Goal: Task Accomplishment & Management: Use online tool/utility

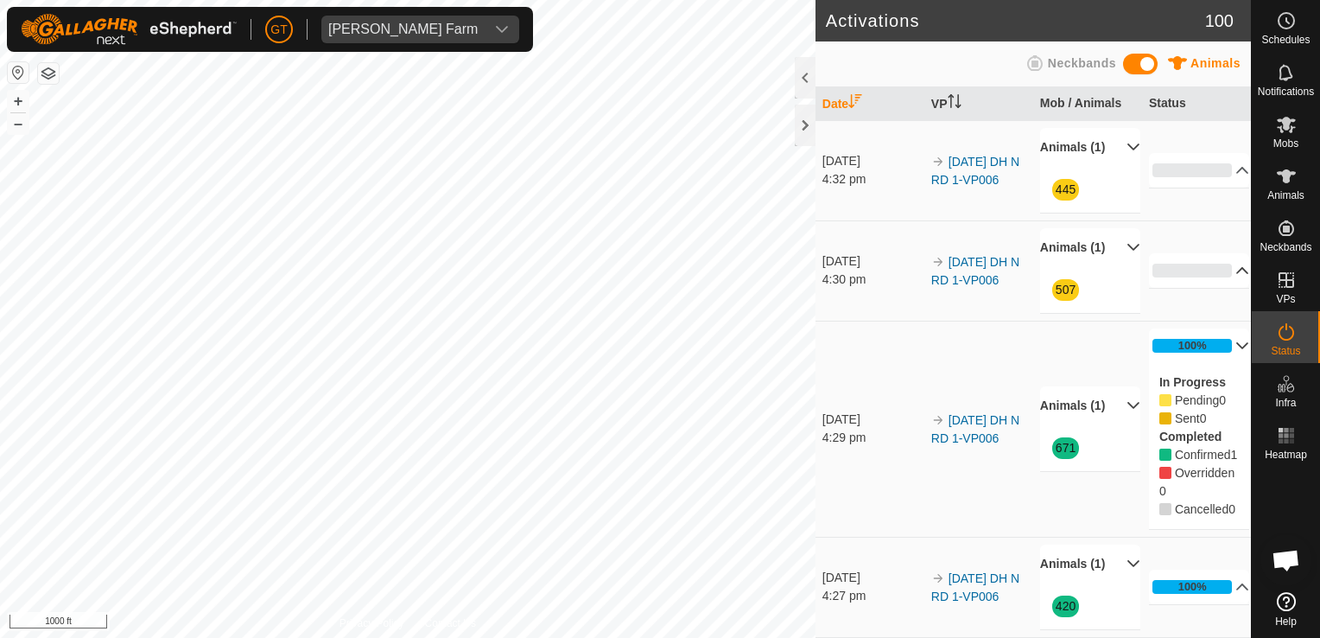
click at [1210, 273] on p-accordion-header "0%" at bounding box center [1199, 270] width 101 height 35
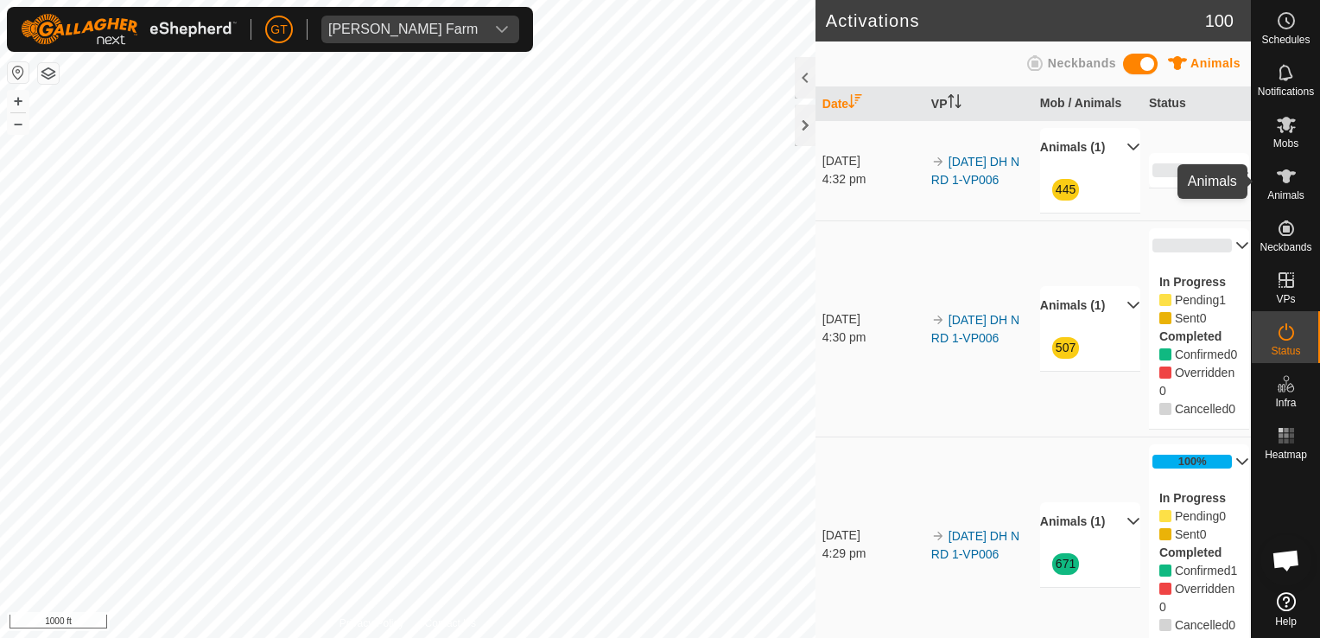
click at [1286, 170] on icon at bounding box center [1286, 176] width 19 height 14
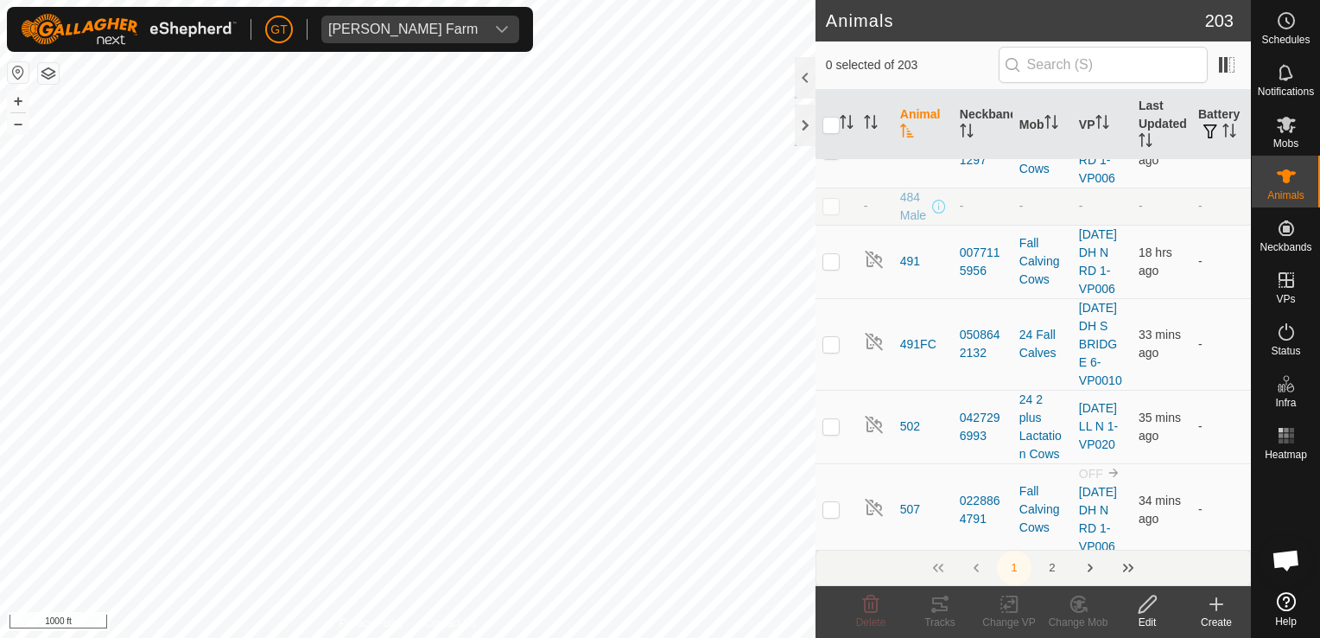
scroll to position [1814, 0]
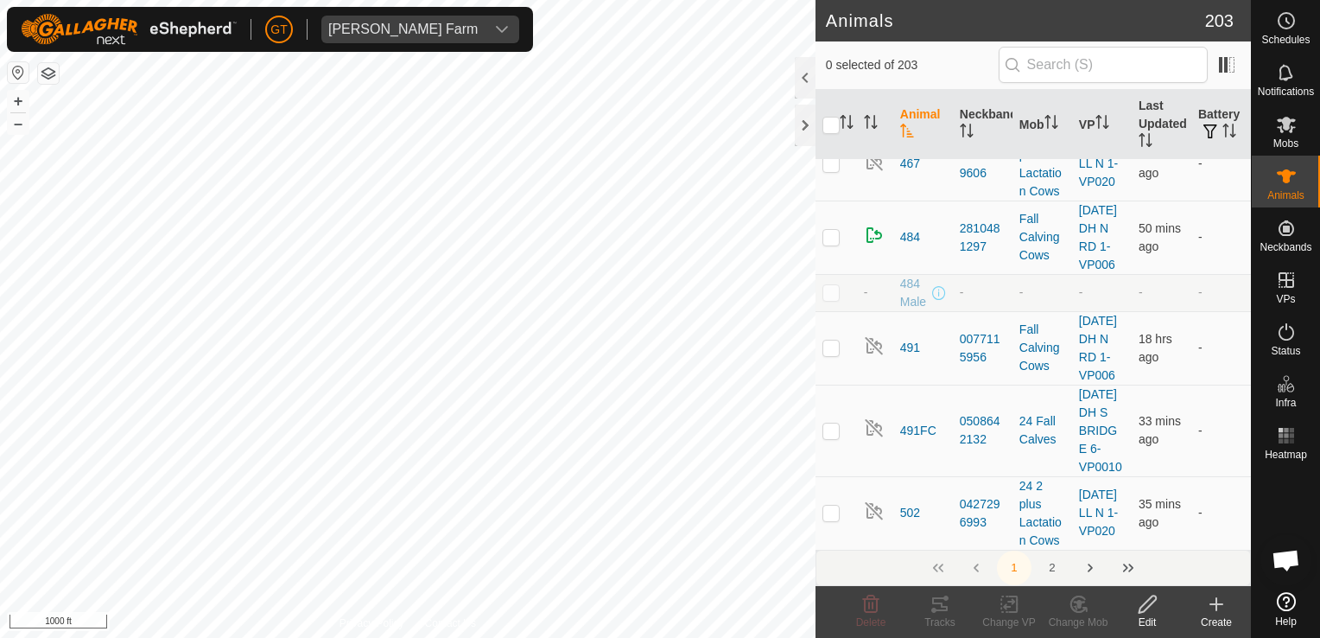
checkbox input "true"
click at [1001, 607] on rect at bounding box center [1009, 604] width 16 height 16
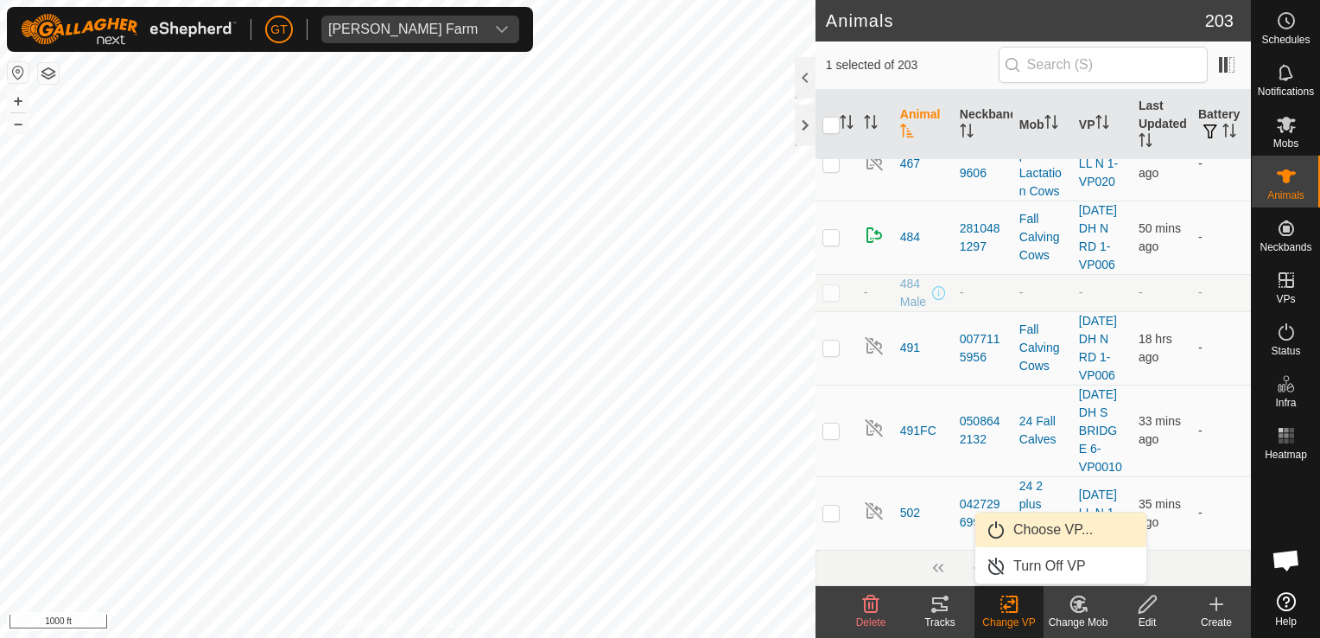
click at [1057, 528] on link "Choose VP..." at bounding box center [1060, 529] width 171 height 35
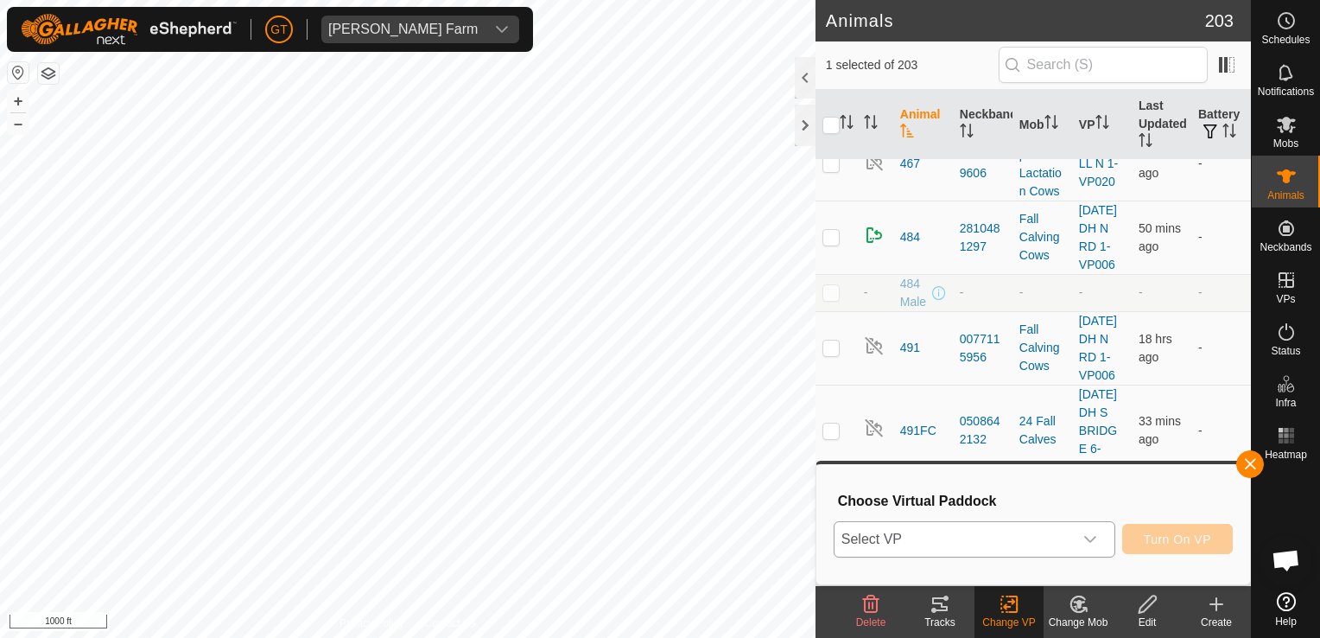
click at [1095, 543] on icon "dropdown trigger" at bounding box center [1090, 539] width 14 height 14
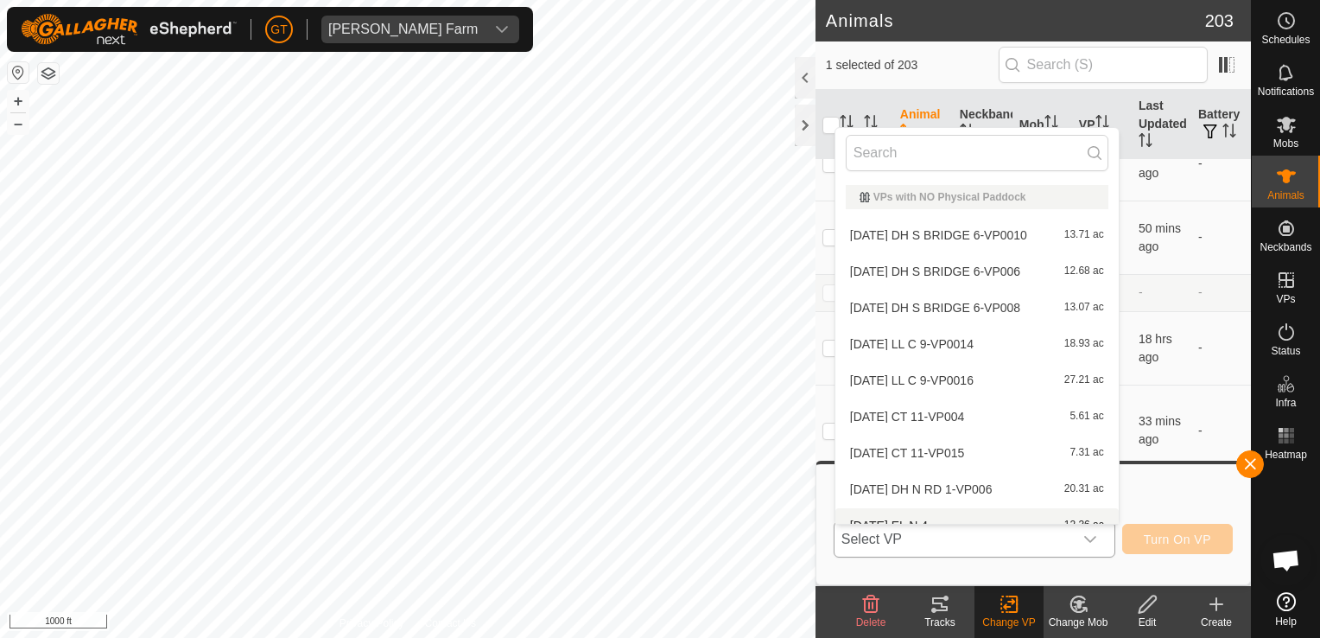
scroll to position [19, 0]
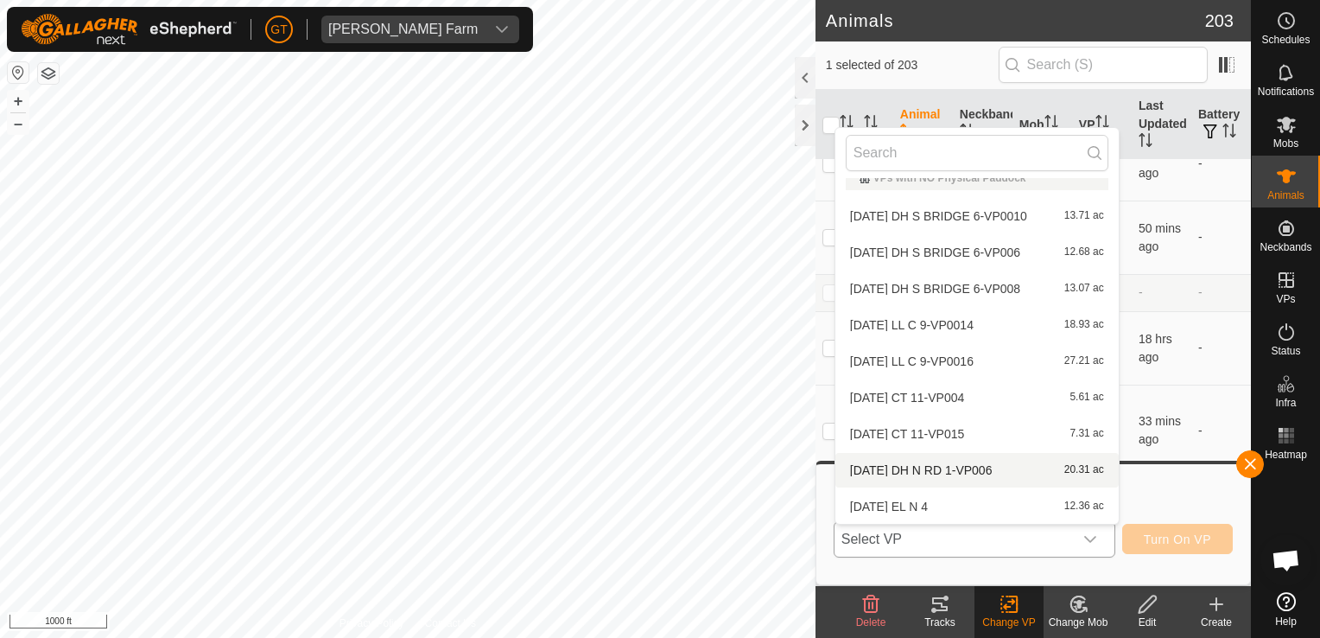
click at [1007, 470] on li "2025-08-13 DH N RD 1-VP006 20.31 ac" at bounding box center [976, 470] width 283 height 35
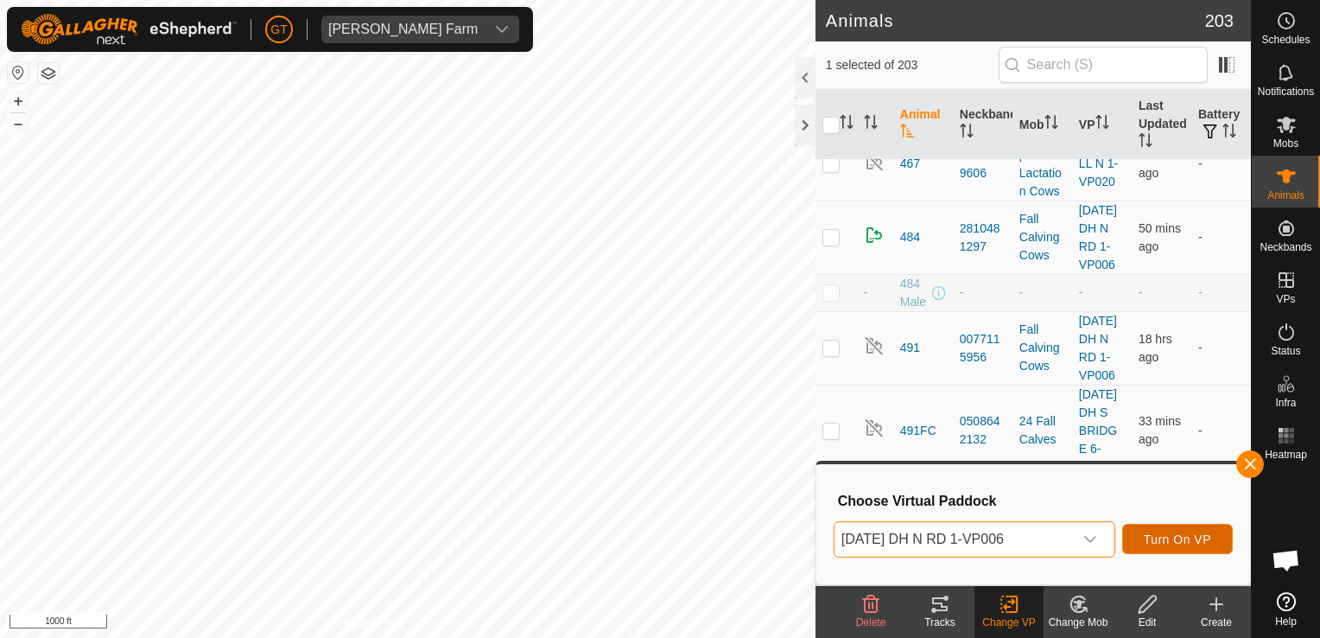
click at [1154, 541] on span "Turn On VP" at bounding box center [1177, 539] width 67 height 14
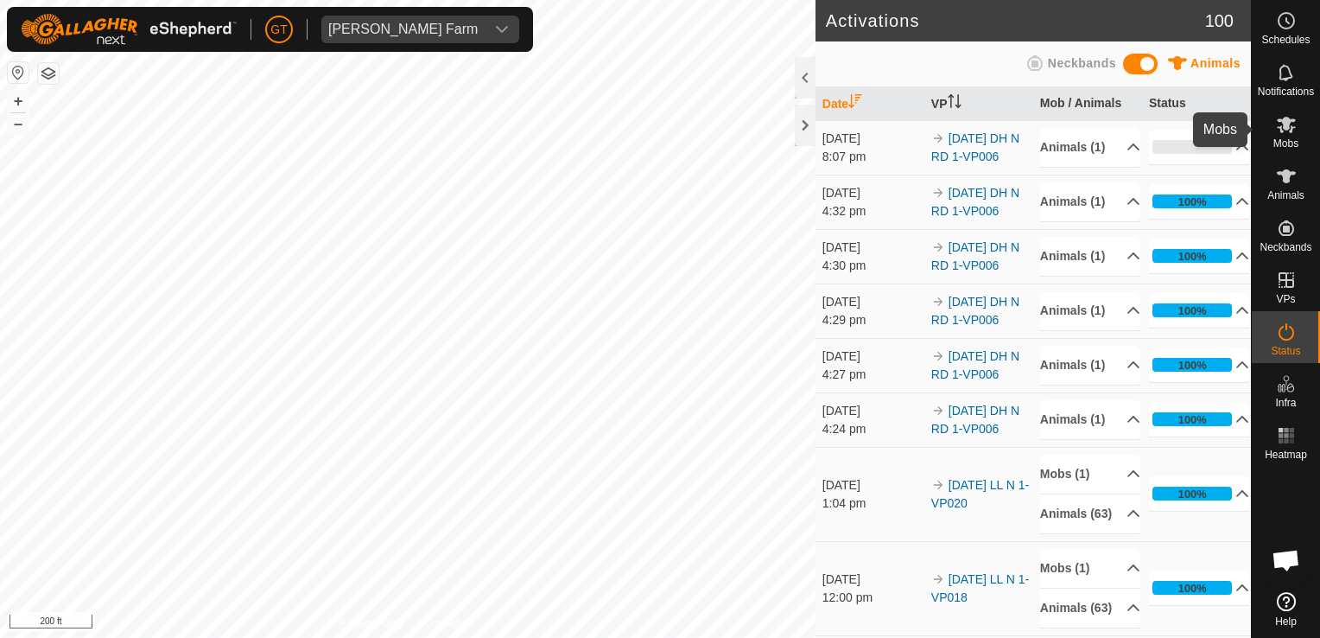
click at [1288, 124] on icon at bounding box center [1286, 125] width 19 height 16
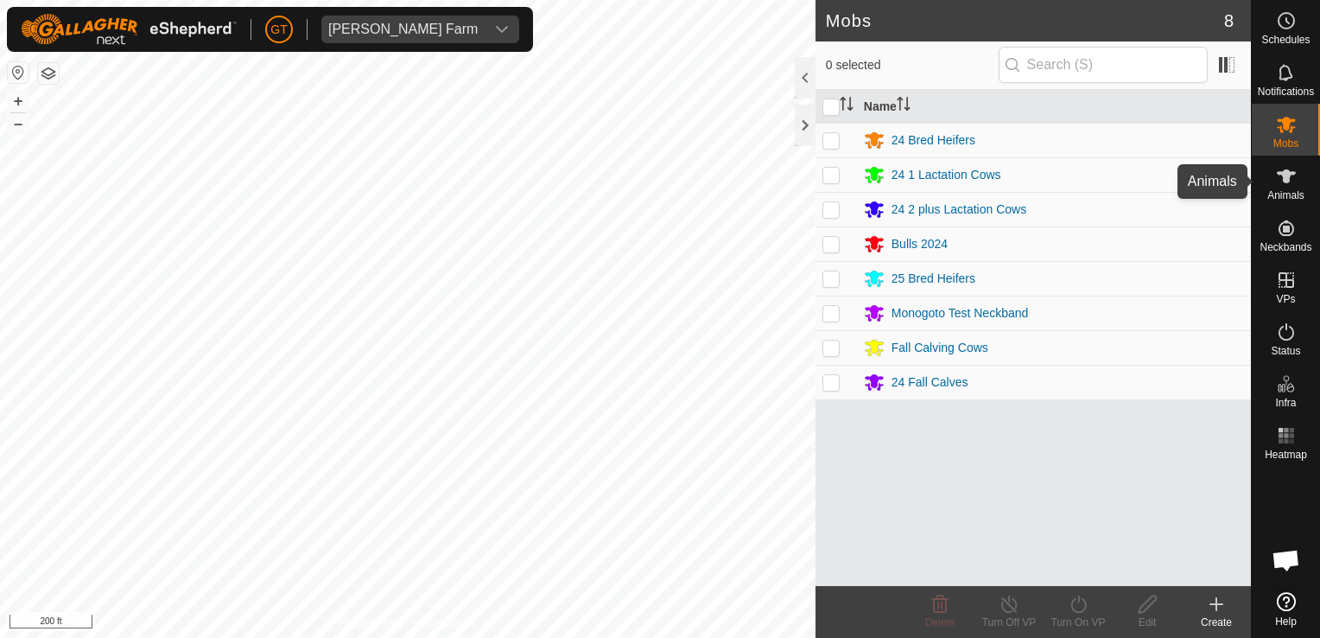
click at [1286, 187] on es-animals-svg-icon at bounding box center [1286, 176] width 31 height 28
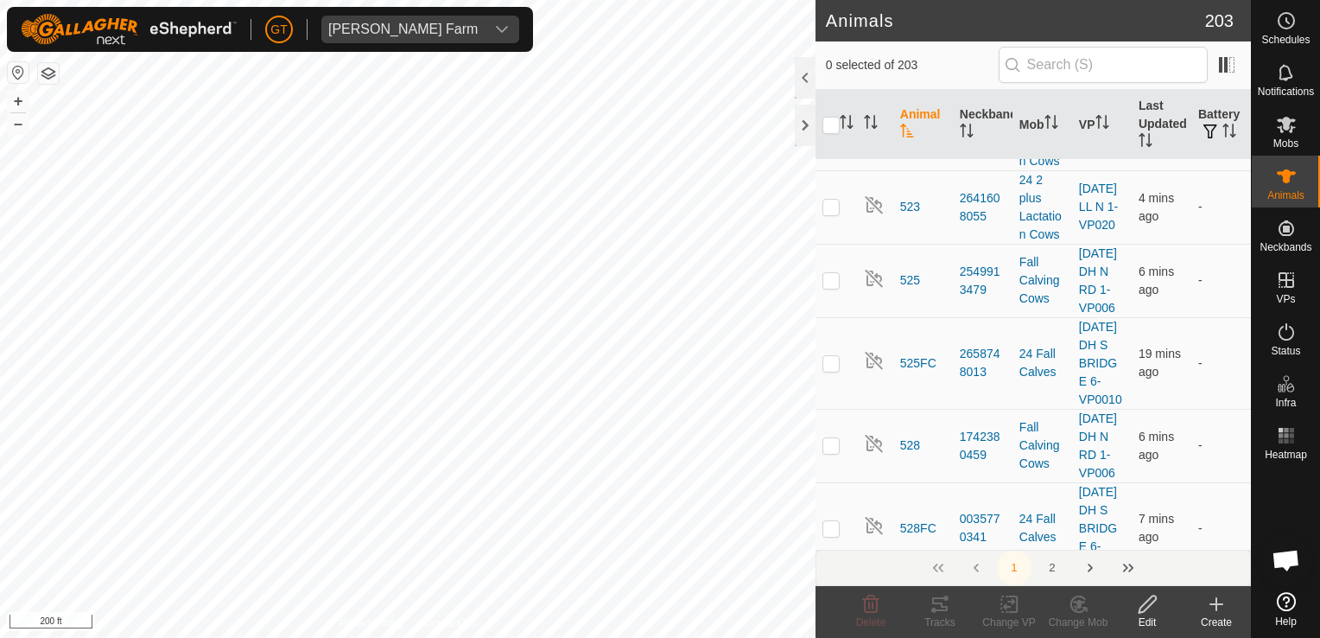
scroll to position [2765, 0]
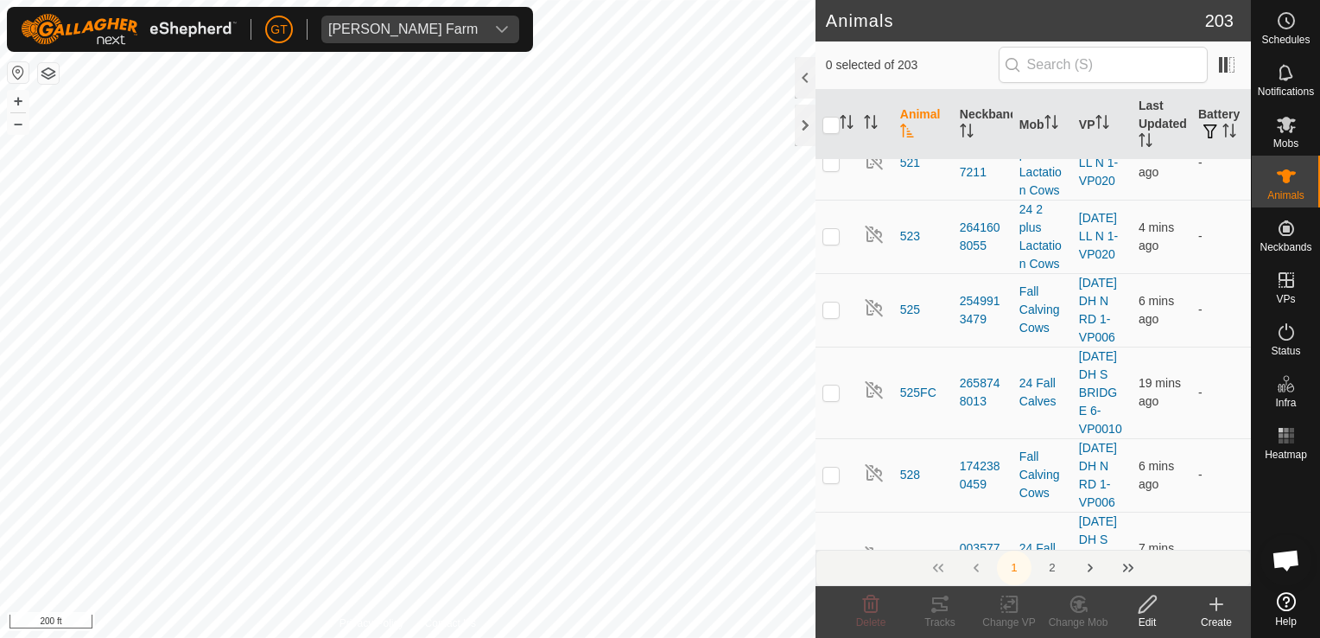
checkbox input "true"
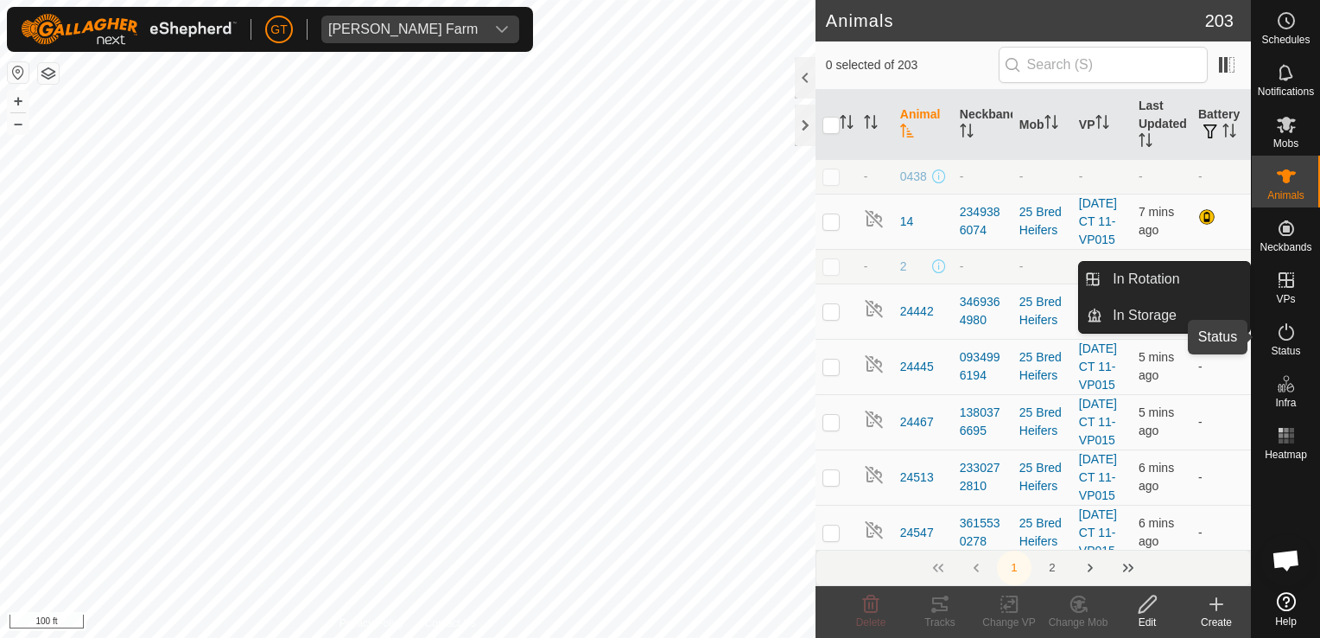
click at [1287, 320] on es-activation-svg-icon at bounding box center [1286, 332] width 31 height 28
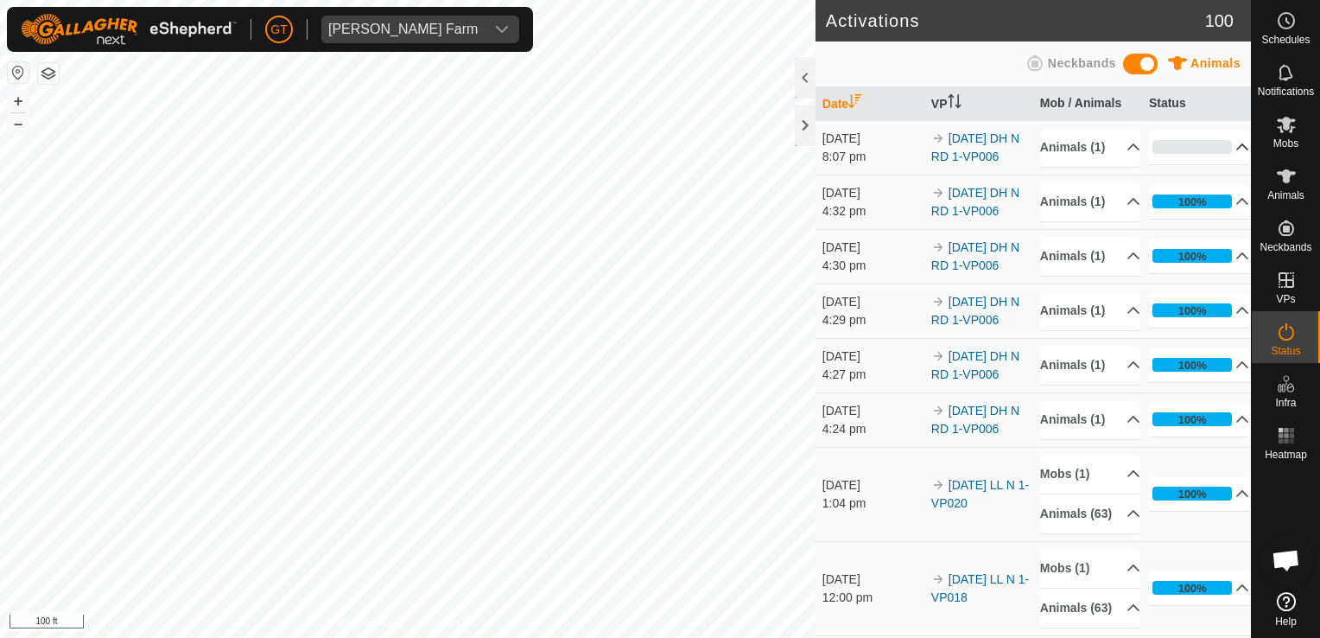
click at [1227, 143] on p-accordion-header "0%" at bounding box center [1199, 147] width 101 height 35
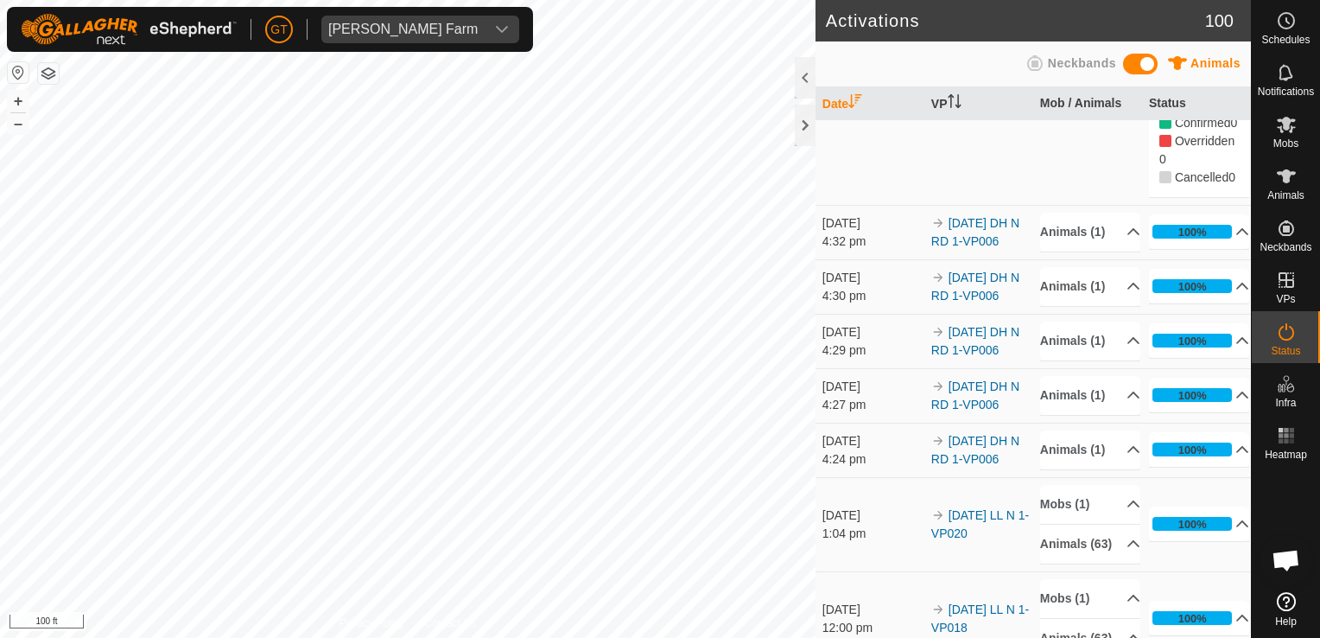
scroll to position [173, 0]
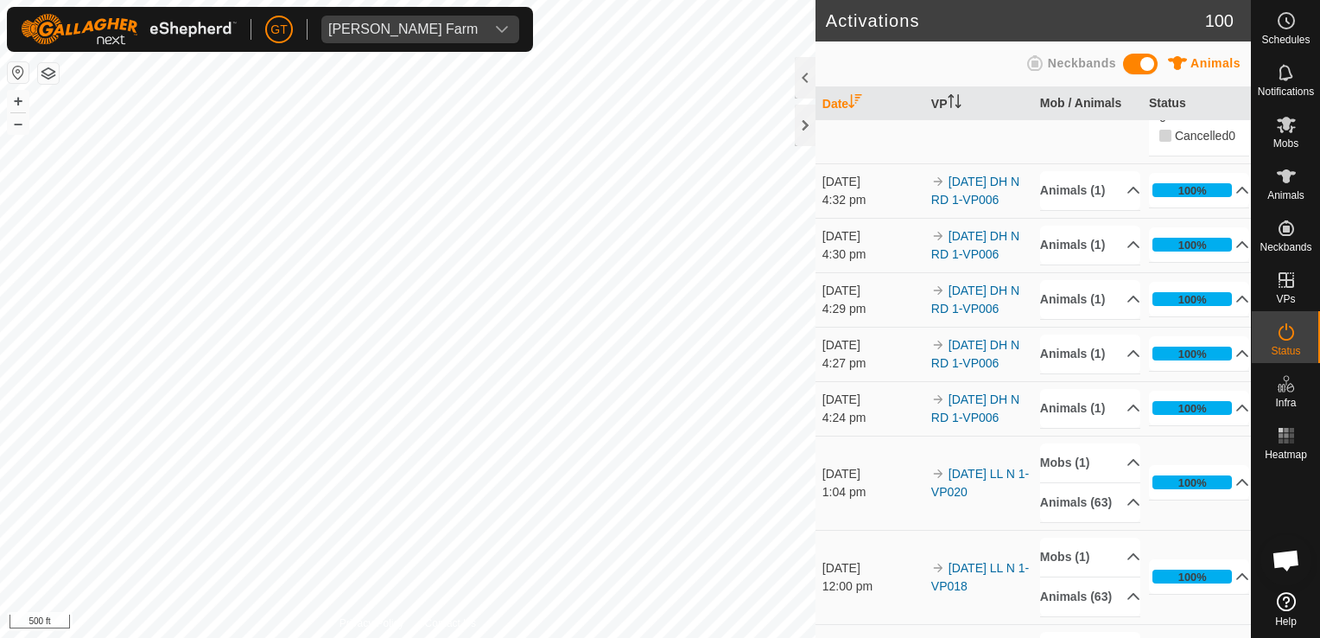
click at [0, 499] on html "[PERSON_NAME] Farm Schedules Notifications Mobs Animals Neckbands VPs Status In…" at bounding box center [660, 319] width 1320 height 638
click at [197, 637] on html "[PERSON_NAME] Farm Schedules Notifications Mobs Animals Neckbands VPs Status In…" at bounding box center [660, 319] width 1320 height 638
click at [0, 271] on html "[PERSON_NAME] Farm Schedules Notifications Mobs Animals Neckbands VPs Status In…" at bounding box center [660, 319] width 1320 height 638
click at [0, 0] on html "[PERSON_NAME] Farm Schedules Notifications Mobs Animals Neckbands VPs Status In…" at bounding box center [660, 319] width 1320 height 638
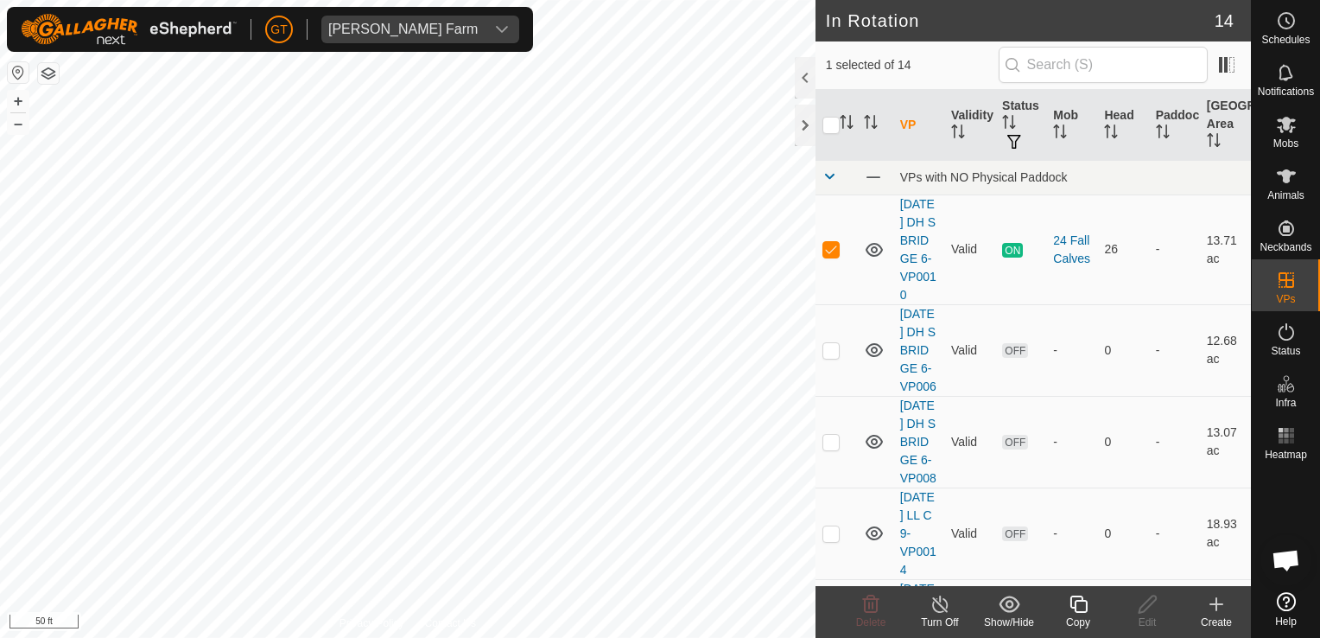
click at [1083, 609] on icon at bounding box center [1079, 604] width 22 height 21
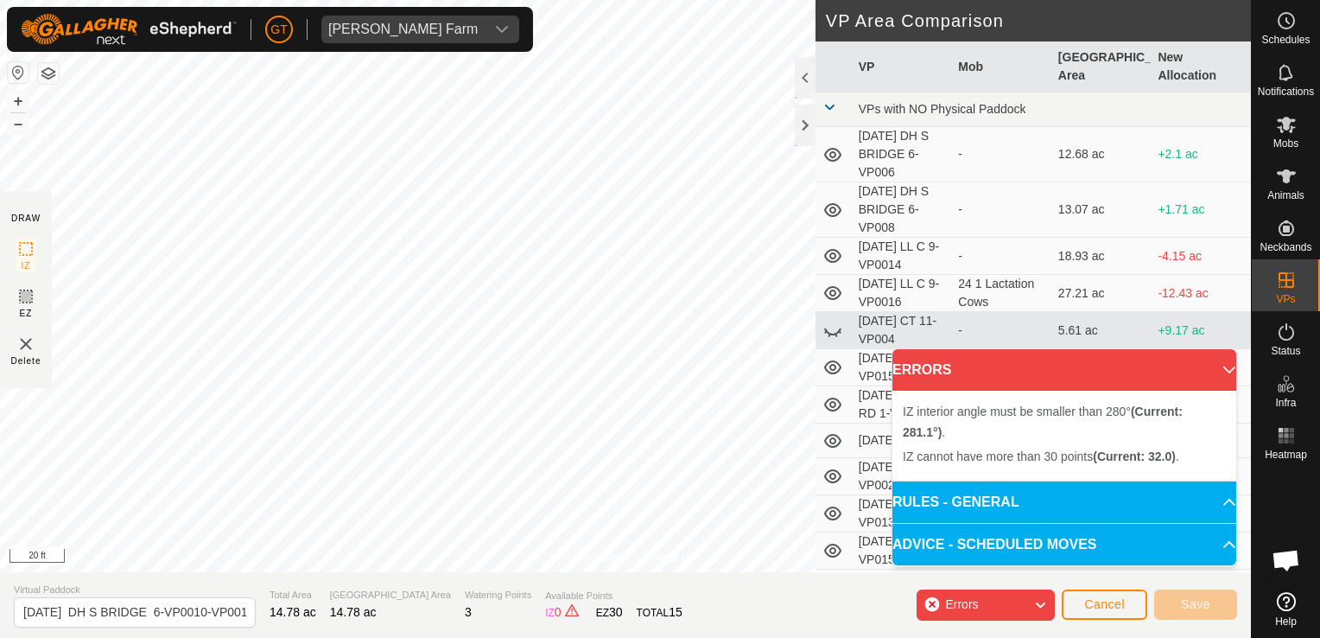
click at [83, 0] on html "[PERSON_NAME] Farm Schedules Notifications Mobs Animals Neckbands VPs Status In…" at bounding box center [660, 319] width 1320 height 638
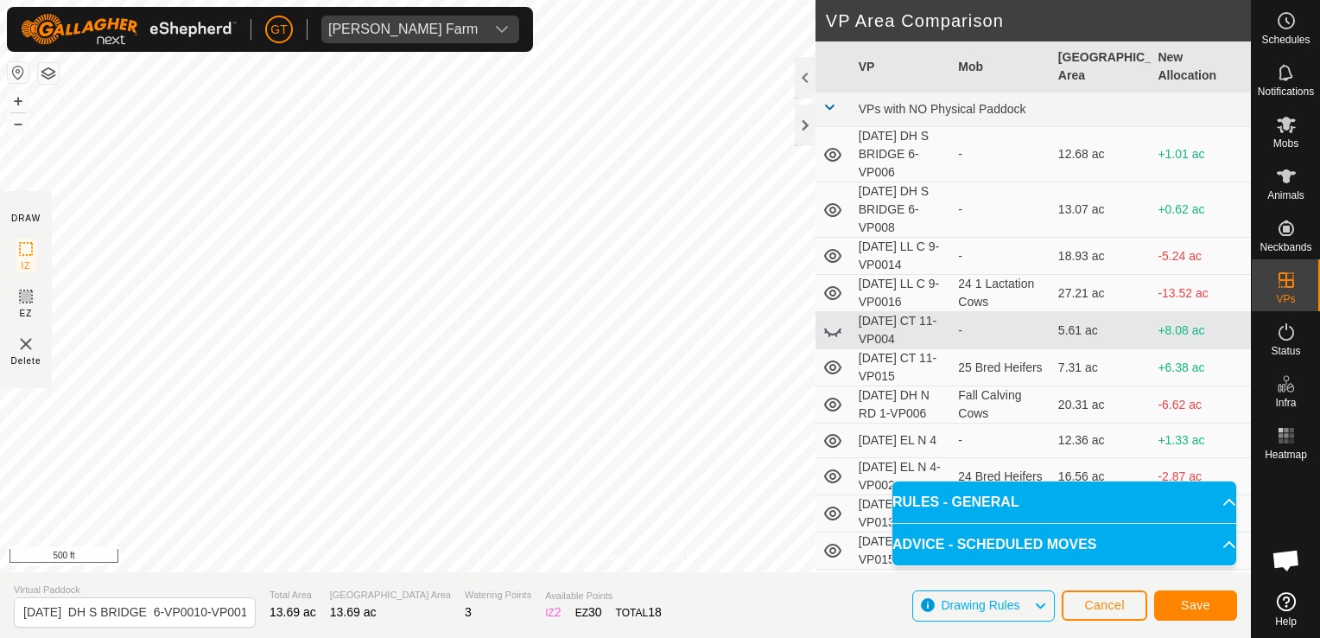
click at [526, 637] on html "[PERSON_NAME] Farm Schedules Notifications Mobs Animals Neckbands VPs Status In…" at bounding box center [660, 319] width 1320 height 638
click at [1286, 124] on icon at bounding box center [1286, 125] width 19 height 16
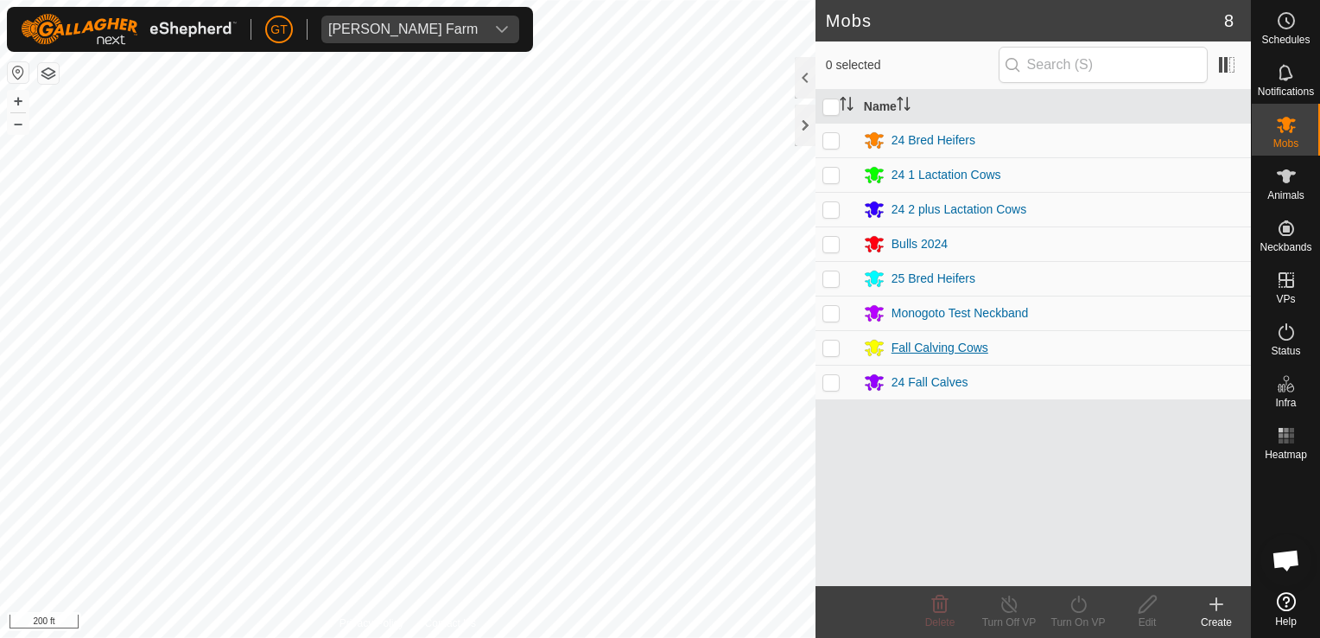
click at [922, 347] on div "Fall Calving Cows" at bounding box center [940, 348] width 97 height 18
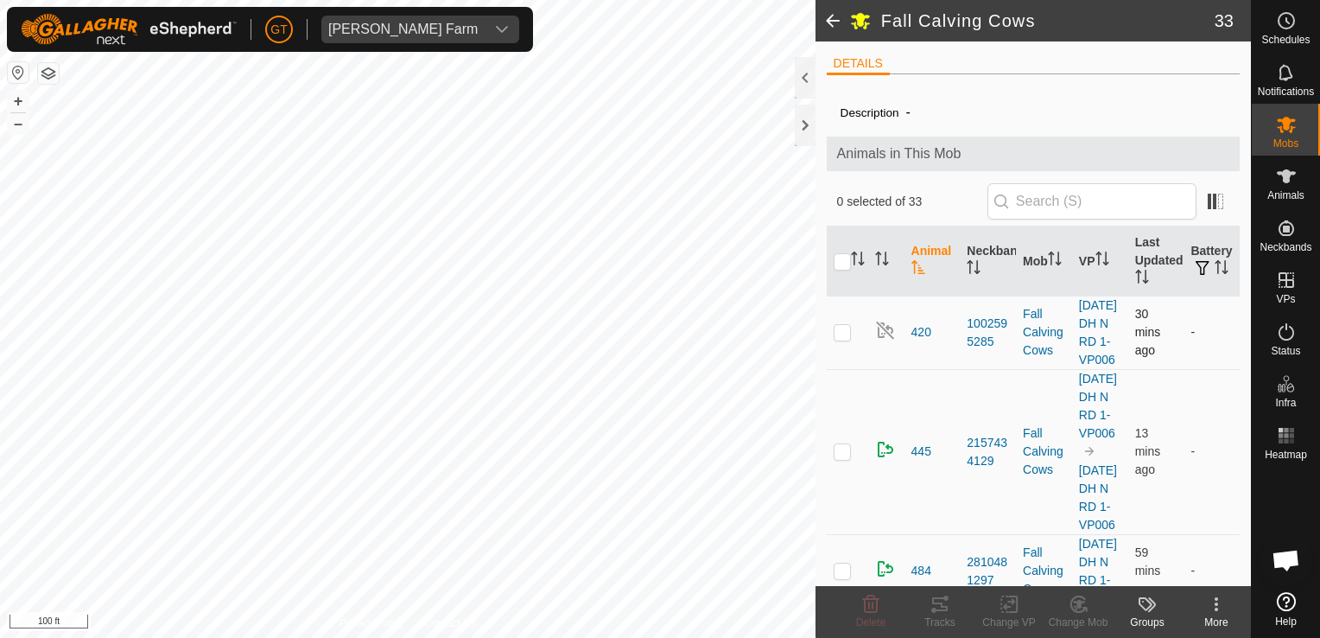
click at [894, 322] on div "Fall Calving Cows 33 DETAILS Description - Animals in This Mob 0 selected of 33…" at bounding box center [625, 319] width 1251 height 638
click at [1043, 479] on div "Fall Calving Cows 33 DETAILS Description - Animals in This Mob 0 selected of 33…" at bounding box center [625, 319] width 1251 height 638
click at [0, 353] on html "[PERSON_NAME] Farm Schedules Notifications Mobs Animals Neckbands VPs Status In…" at bounding box center [660, 319] width 1320 height 638
click at [0, 407] on html "[PERSON_NAME] Farm Schedules Notifications Mobs Animals Neckbands VPs Status In…" at bounding box center [660, 319] width 1320 height 638
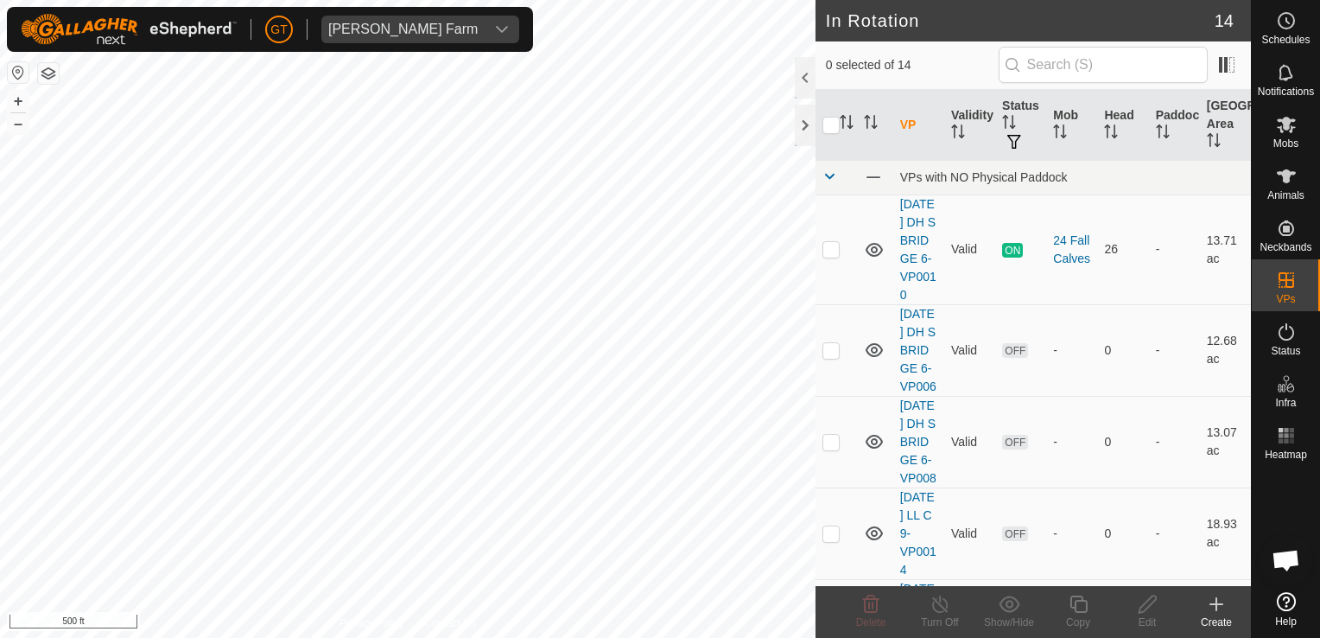
checkbox input "true"
click at [1082, 608] on icon at bounding box center [1079, 604] width 22 height 21
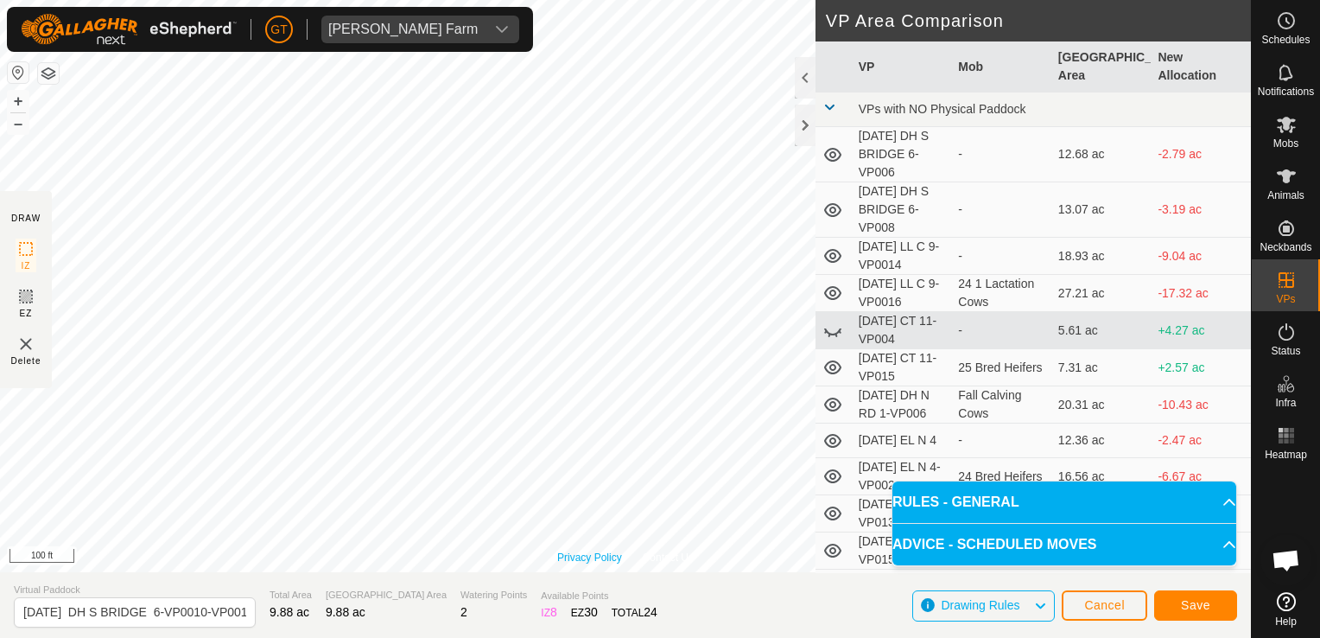
click at [601, 563] on div "Privacy Policy Contact Us Type: Inclusion Zone undefined Animal + – ⇧ i 100 ft" at bounding box center [625, 286] width 1251 height 572
click at [273, 637] on html "[PERSON_NAME] Farm Schedules Notifications Mobs Animals Neckbands VPs Status In…" at bounding box center [660, 319] width 1320 height 638
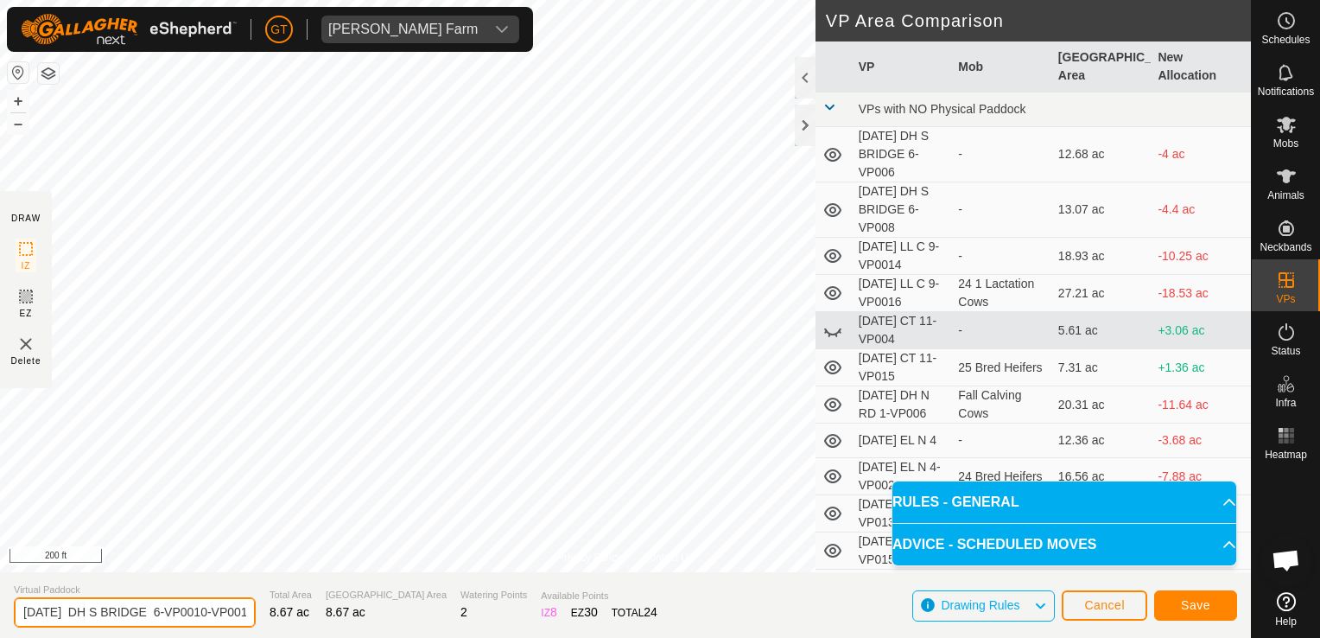
click at [232, 609] on input "[DATE] DH S BRIDGE 6-VP0010-VP001" at bounding box center [135, 612] width 242 height 30
click at [218, 614] on input "[DATE] DH S BRIDGE 6-P001" at bounding box center [135, 612] width 242 height 30
type input "[DATE] DH S BRIDGE 7"
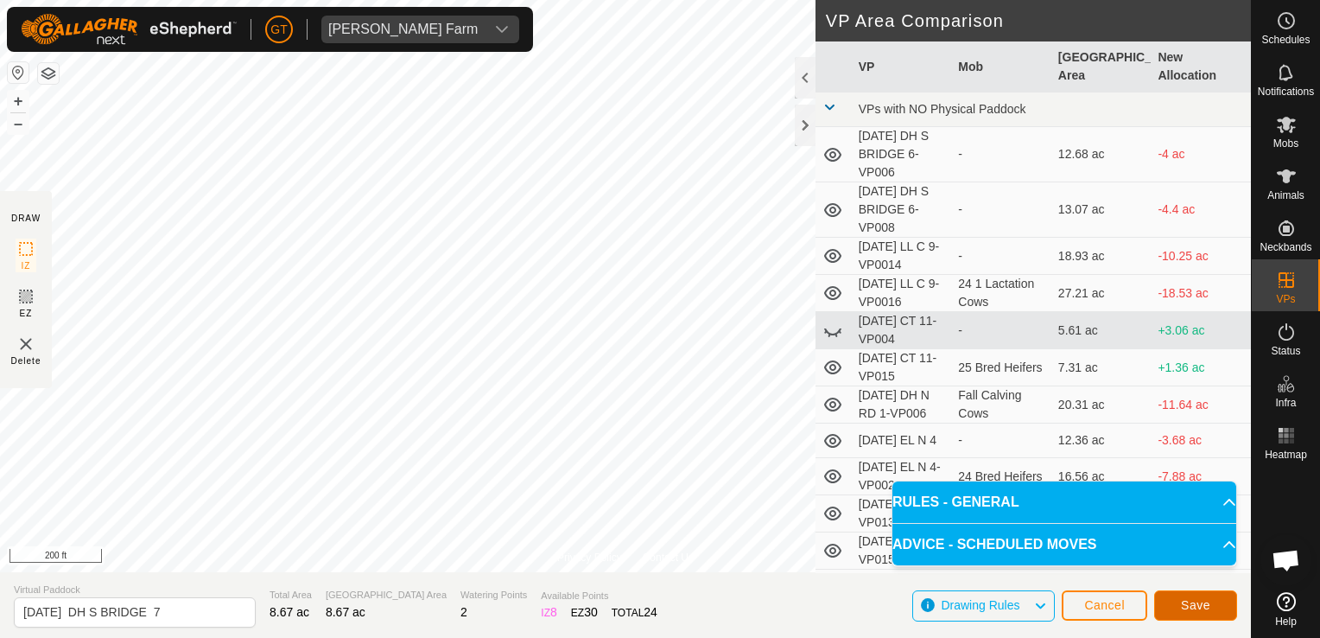
click at [1203, 608] on span "Save" at bounding box center [1195, 605] width 29 height 14
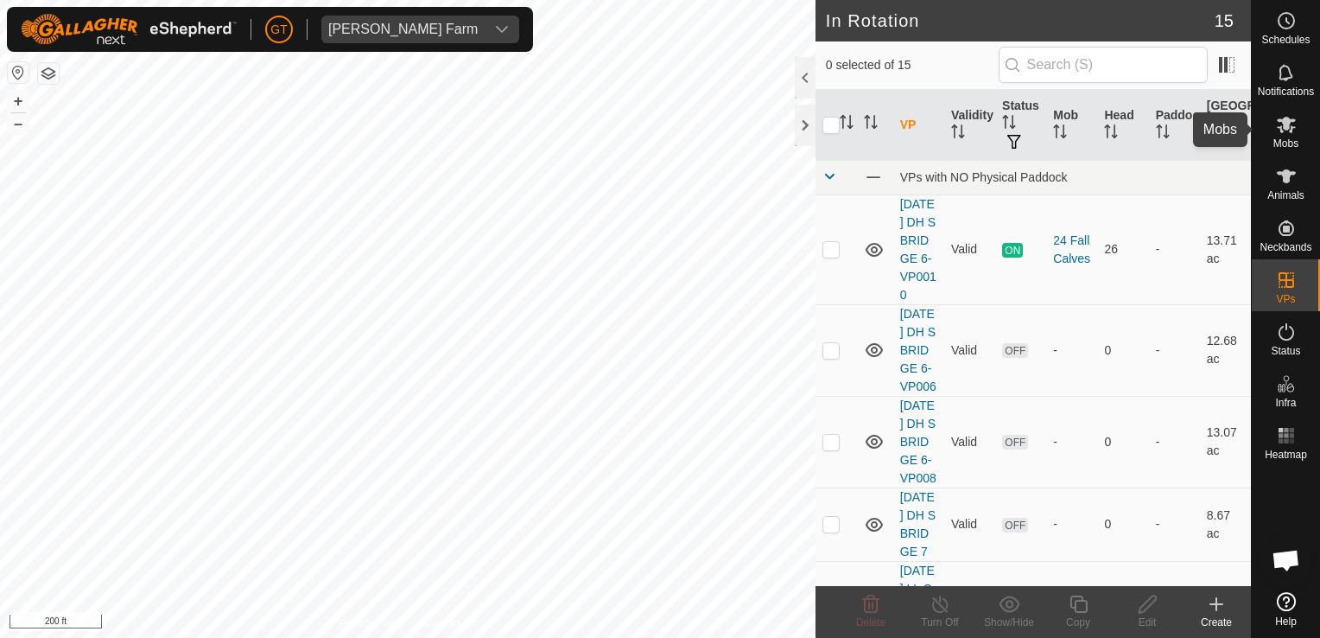
click at [1282, 129] on icon at bounding box center [1286, 124] width 21 height 21
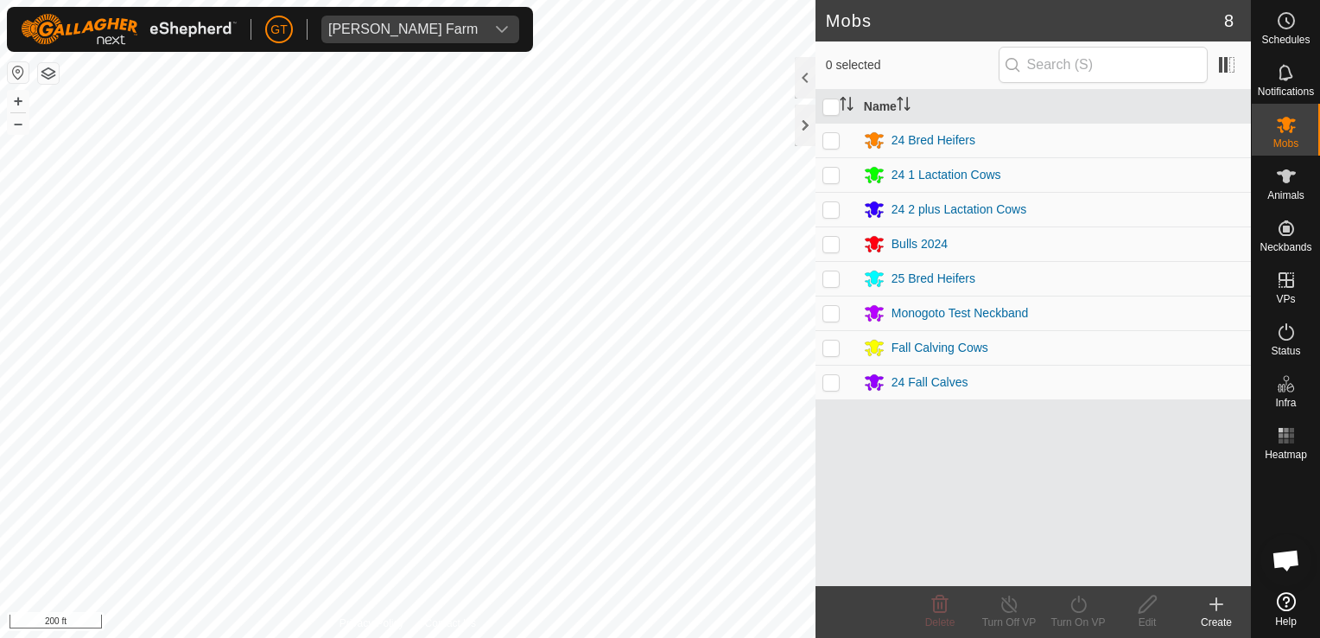
click at [835, 377] on p-checkbox at bounding box center [830, 382] width 17 height 14
checkbox input "true"
click at [1075, 599] on icon at bounding box center [1078, 603] width 16 height 17
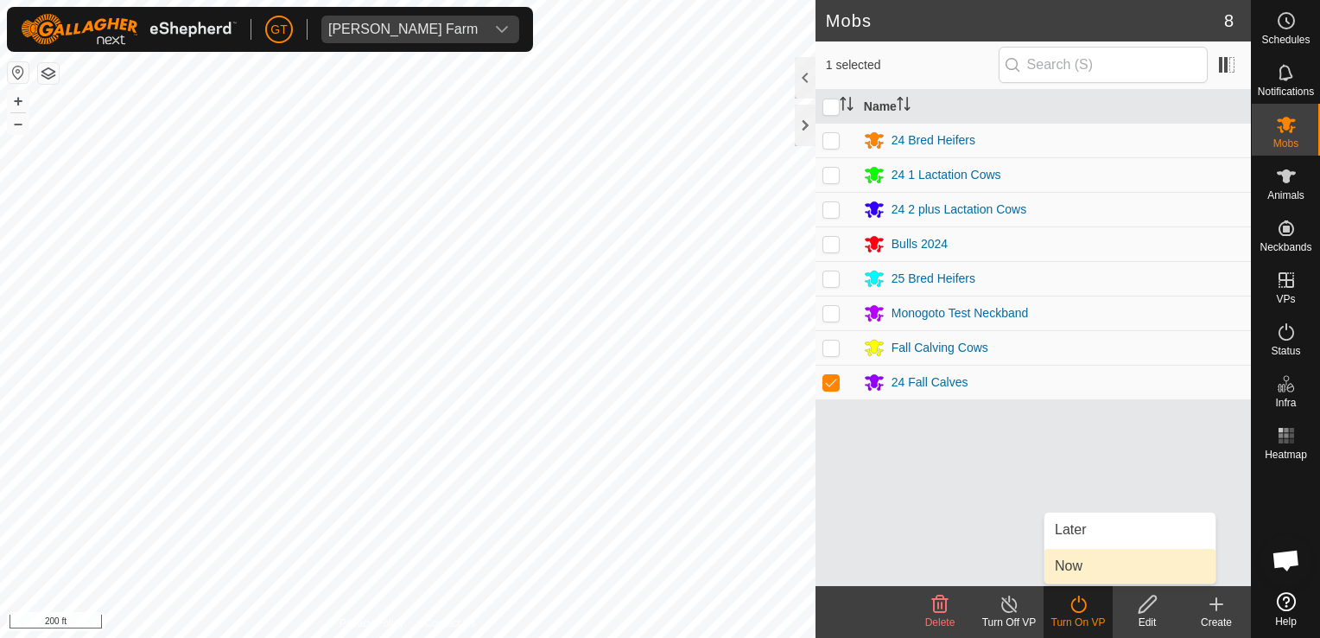
click at [1068, 565] on link "Now" at bounding box center [1130, 566] width 171 height 35
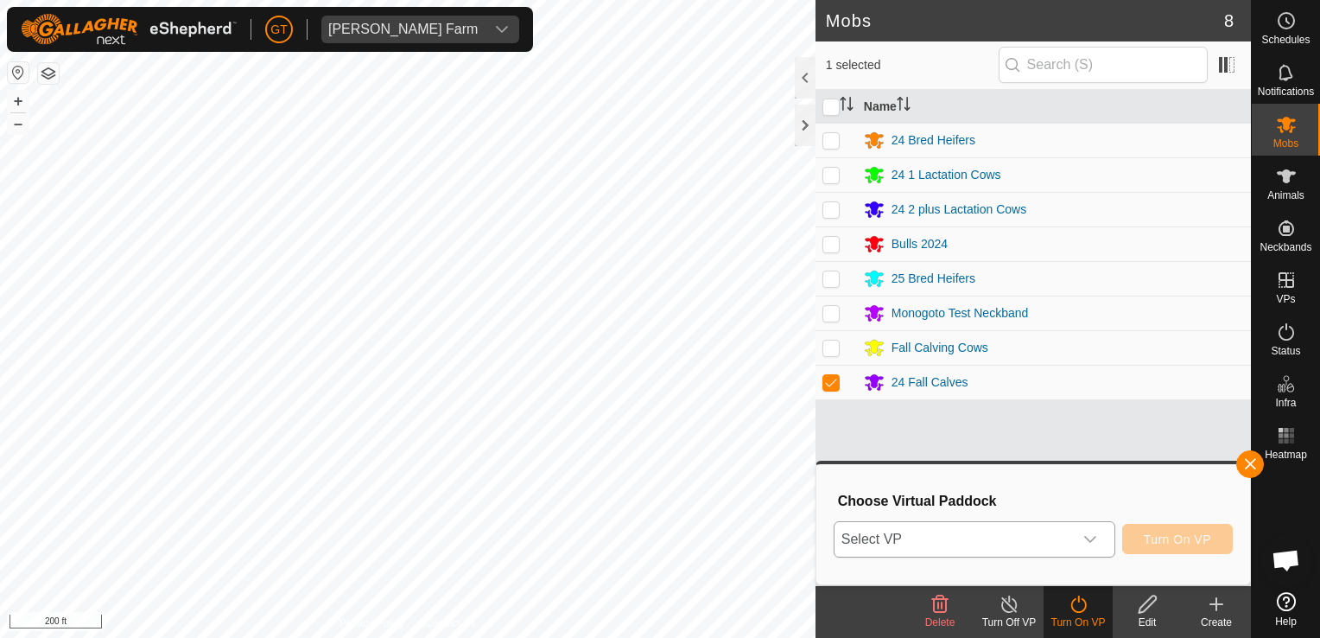
click at [1089, 534] on icon "dropdown trigger" at bounding box center [1090, 539] width 14 height 14
click at [1097, 543] on icon "dropdown trigger" at bounding box center [1090, 539] width 14 height 14
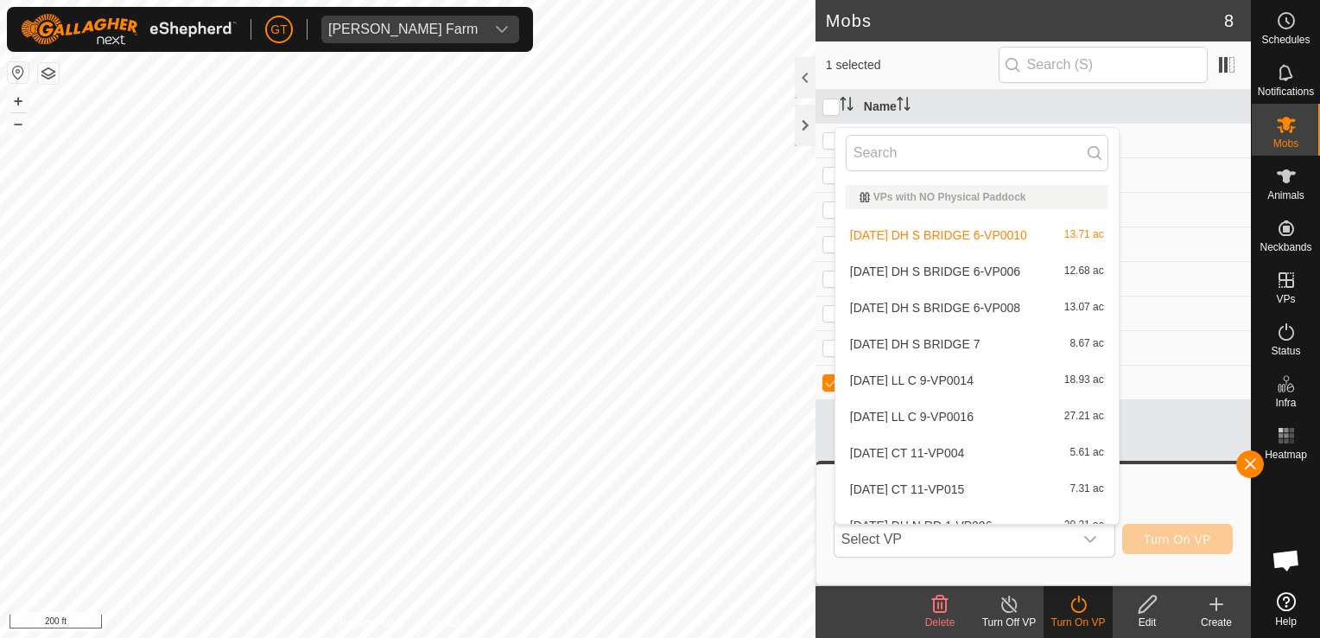
scroll to position [19, 0]
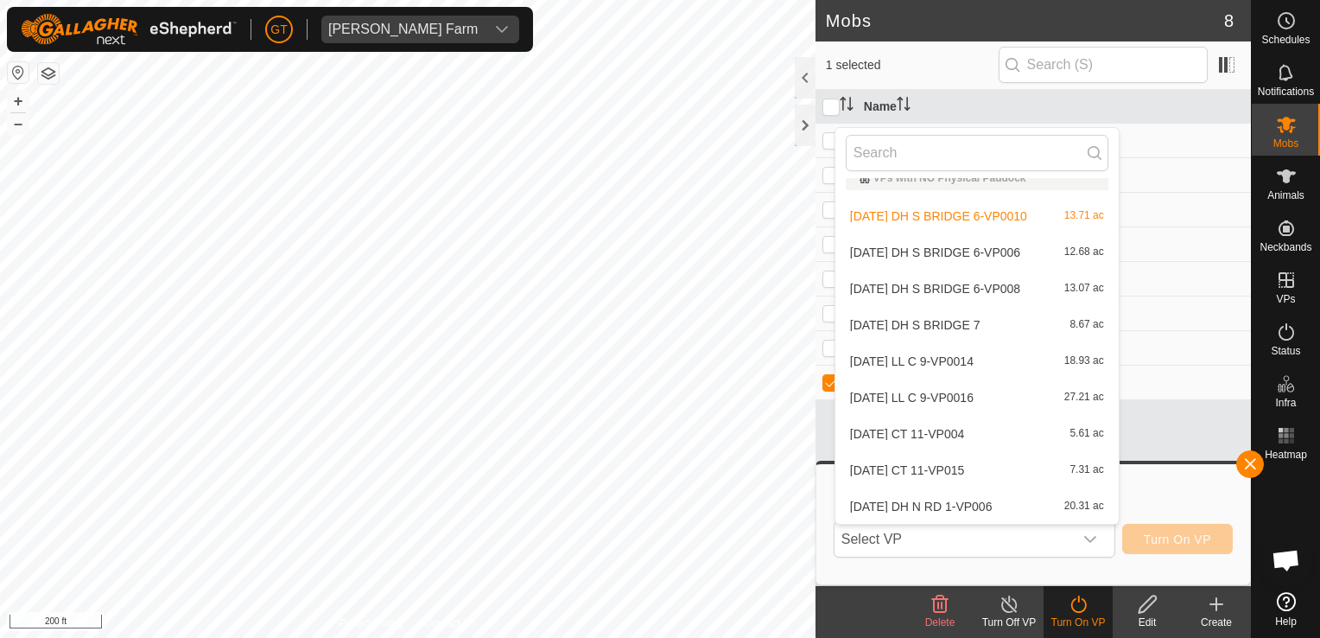
click at [992, 324] on li "[DATE] DH S BRIDGE 7 8.67 ac" at bounding box center [976, 325] width 283 height 35
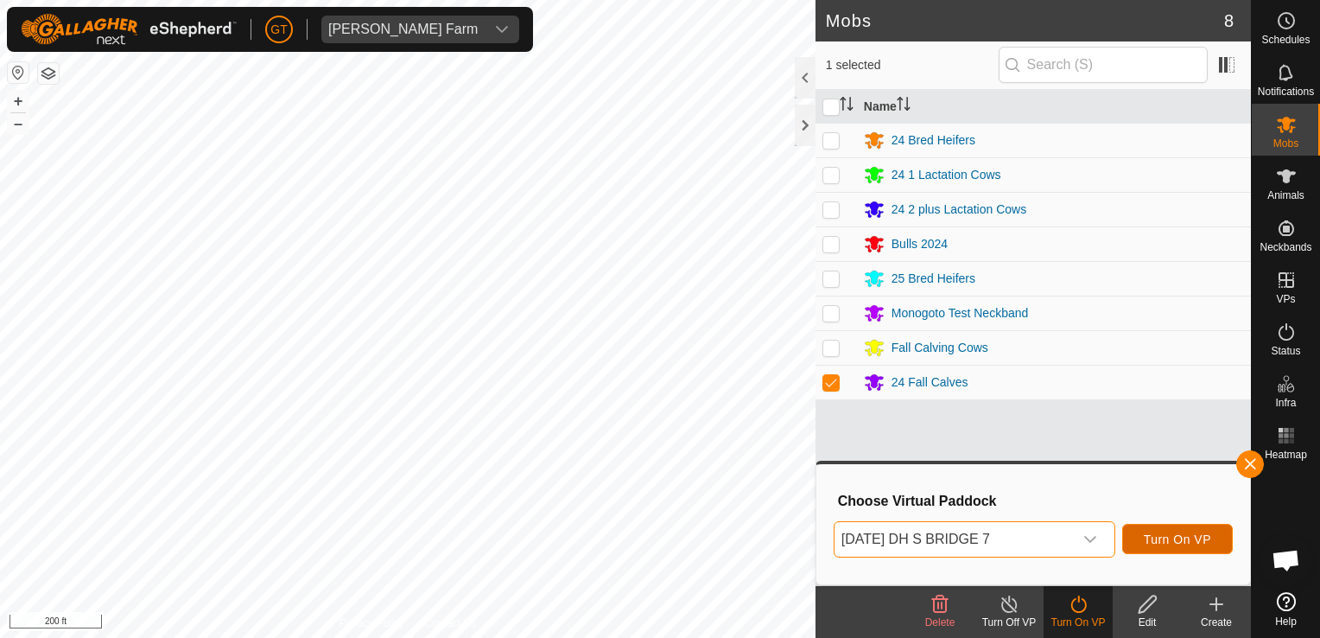
click at [1179, 538] on span "Turn On VP" at bounding box center [1177, 539] width 67 height 14
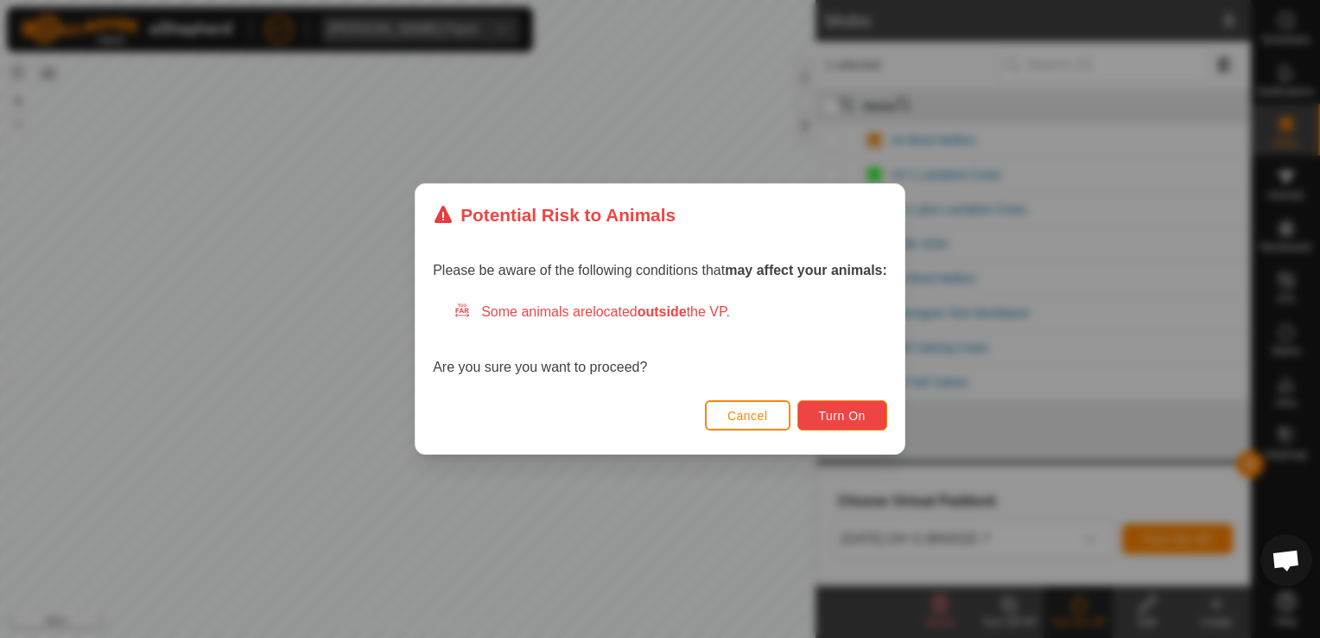
click at [828, 417] on span "Turn On" at bounding box center [842, 416] width 47 height 14
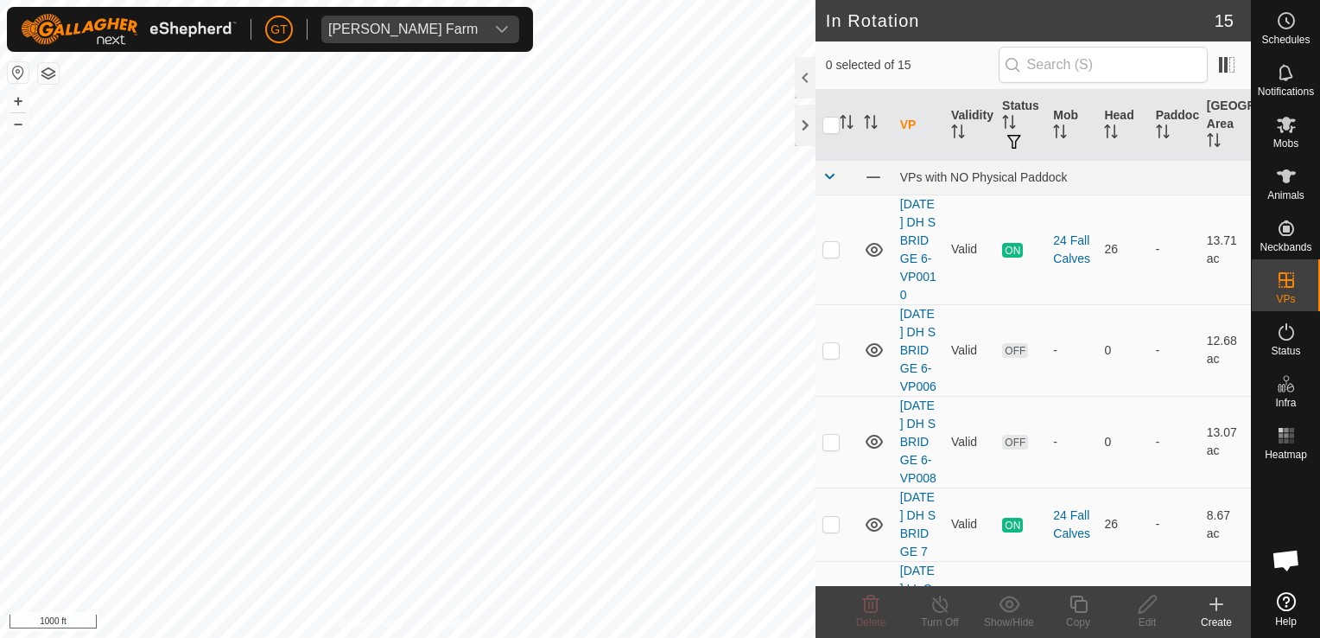
click at [0, 557] on html "[PERSON_NAME] Farm Schedules Notifications Mobs Animals Neckbands VPs Status In…" at bounding box center [660, 319] width 1320 height 638
checkbox input "true"
click at [1083, 614] on div "Copy" at bounding box center [1078, 622] width 69 height 16
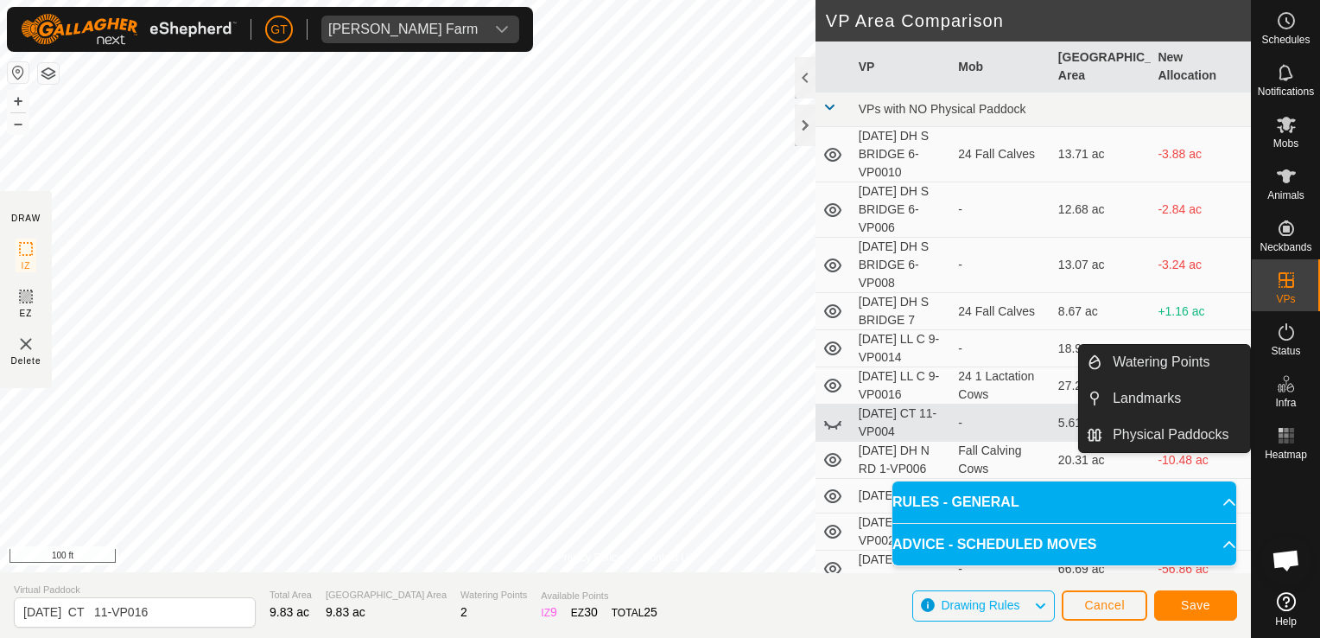
click at [1282, 382] on icon at bounding box center [1286, 383] width 21 height 21
click at [1217, 366] on link "Watering Points" at bounding box center [1176, 362] width 148 height 35
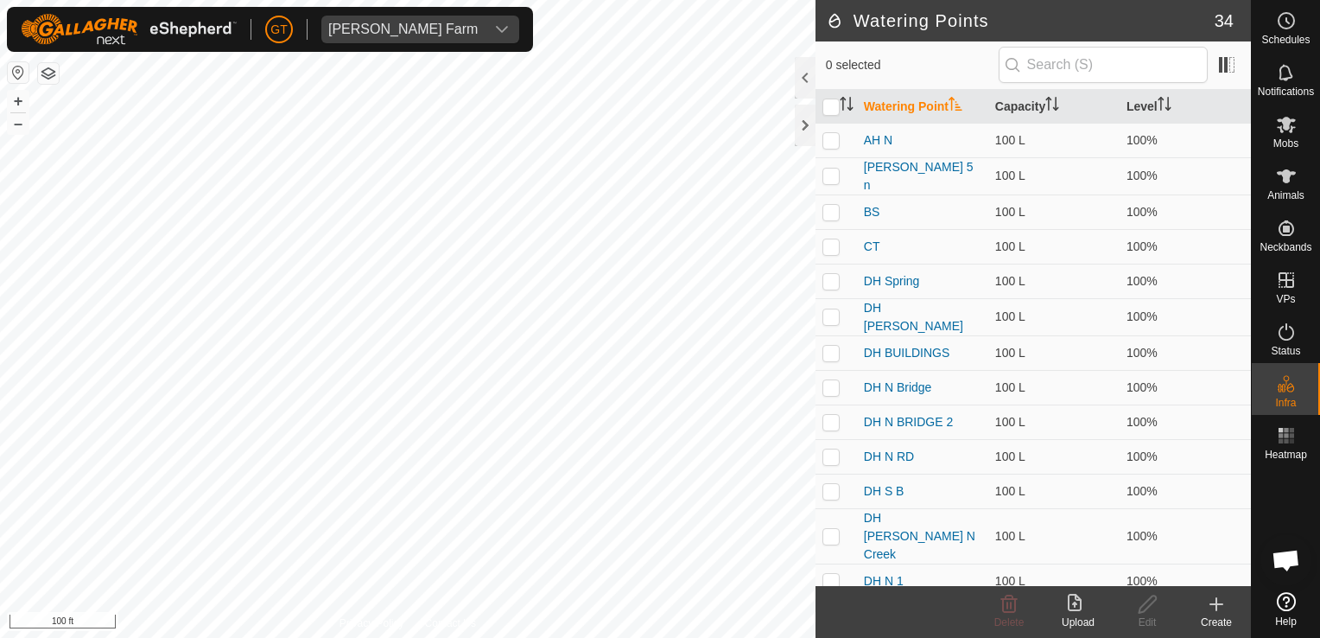
click at [1078, 604] on icon at bounding box center [1078, 604] width 21 height 21
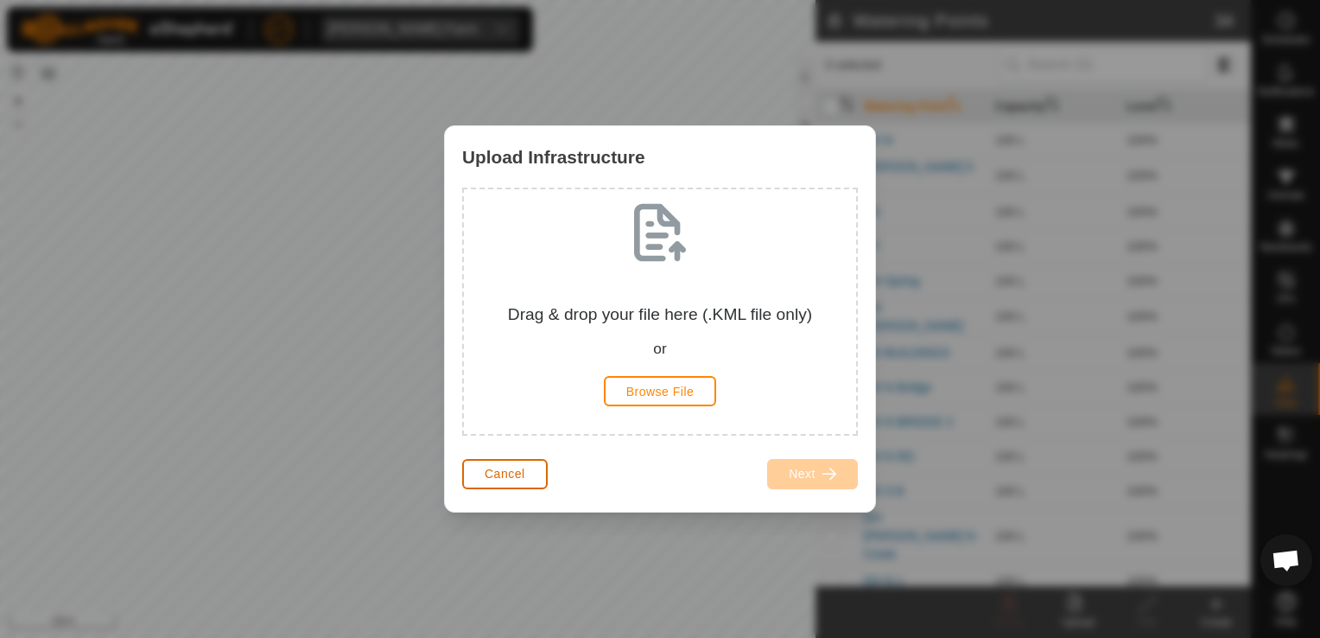
click at [500, 468] on span "Cancel" at bounding box center [505, 474] width 41 height 14
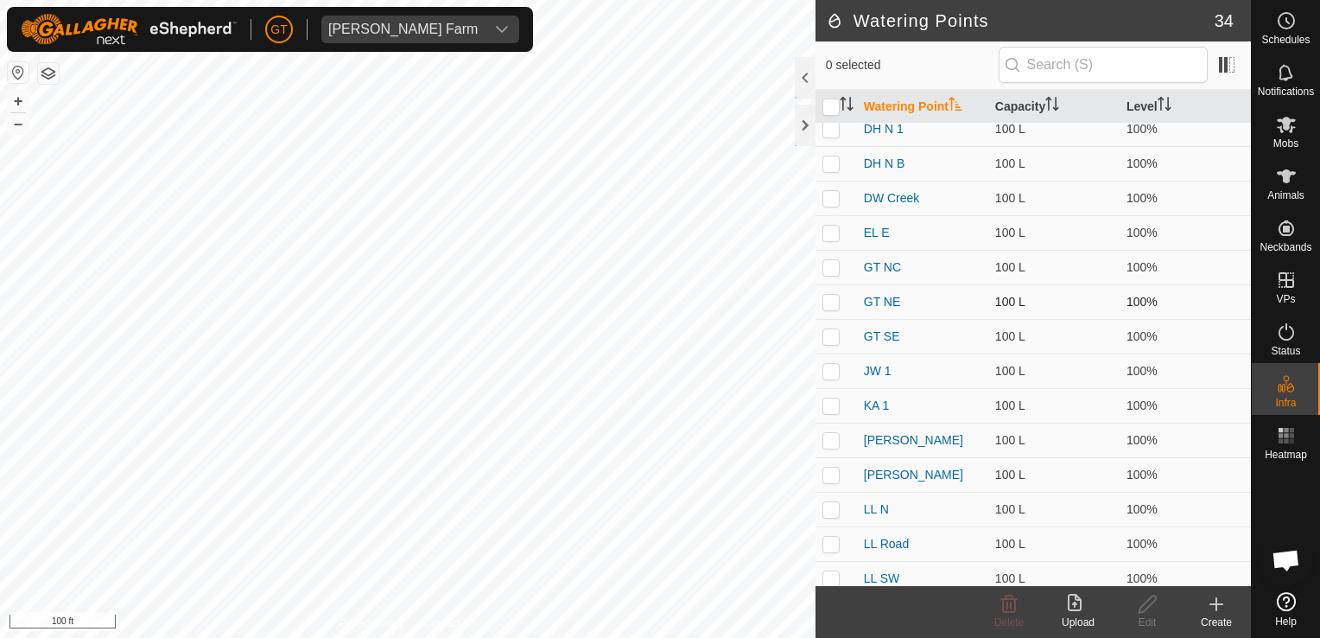
scroll to position [365, 0]
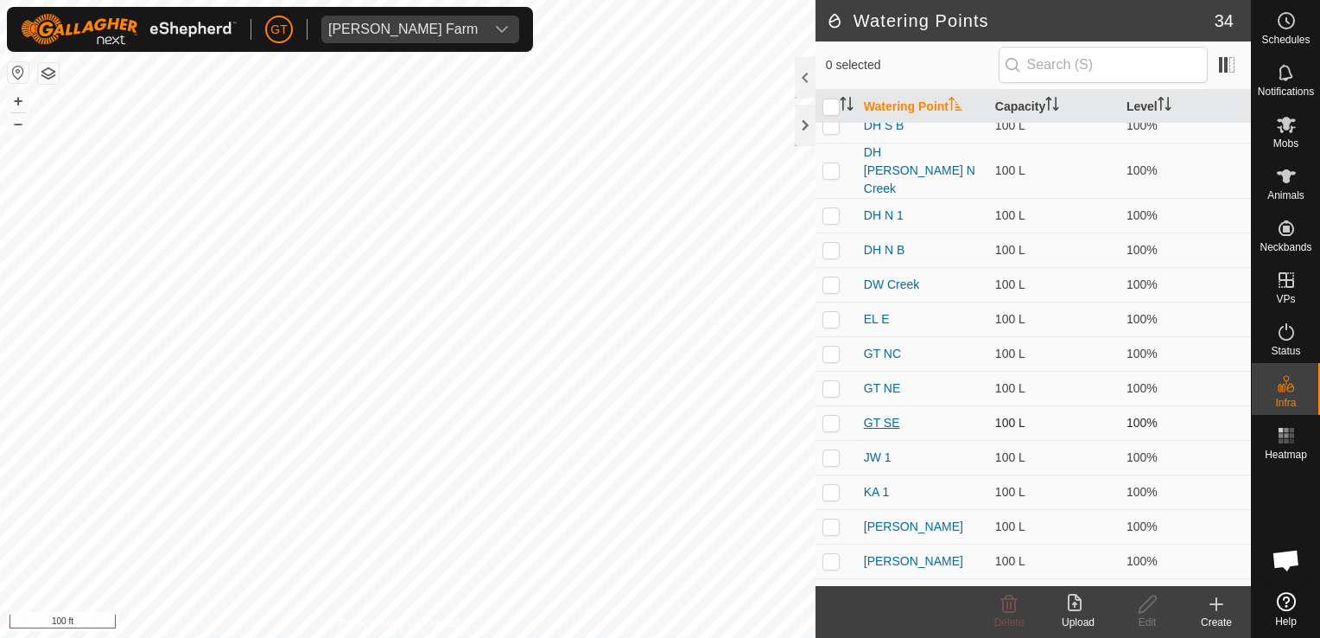
click at [867, 416] on link "GT SE" at bounding box center [882, 423] width 36 height 14
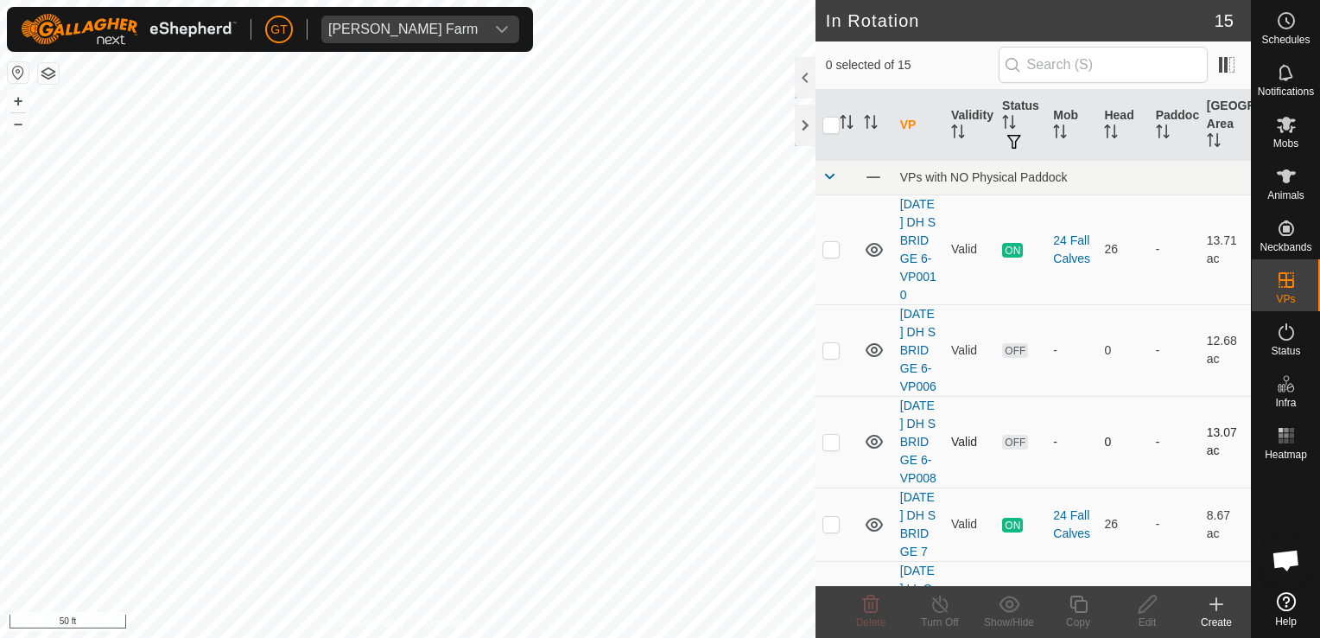
checkbox input "true"
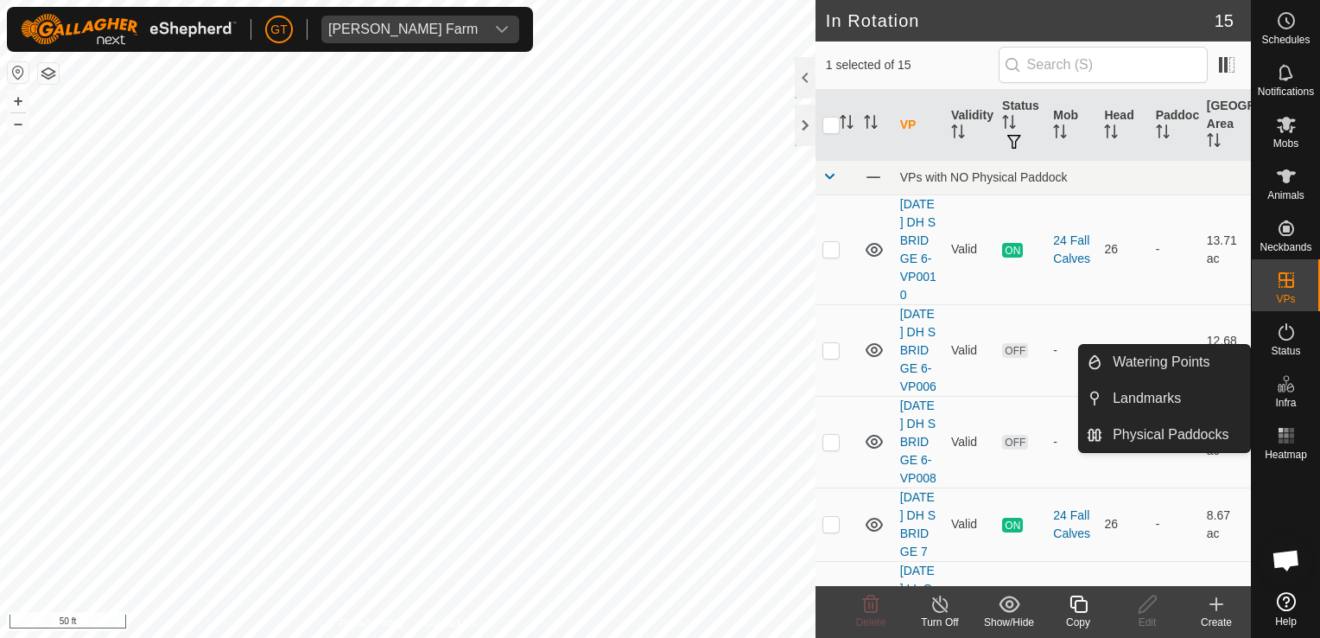
click at [1286, 383] on icon at bounding box center [1286, 383] width 21 height 21
click at [1175, 361] on link "Watering Points" at bounding box center [1176, 362] width 148 height 35
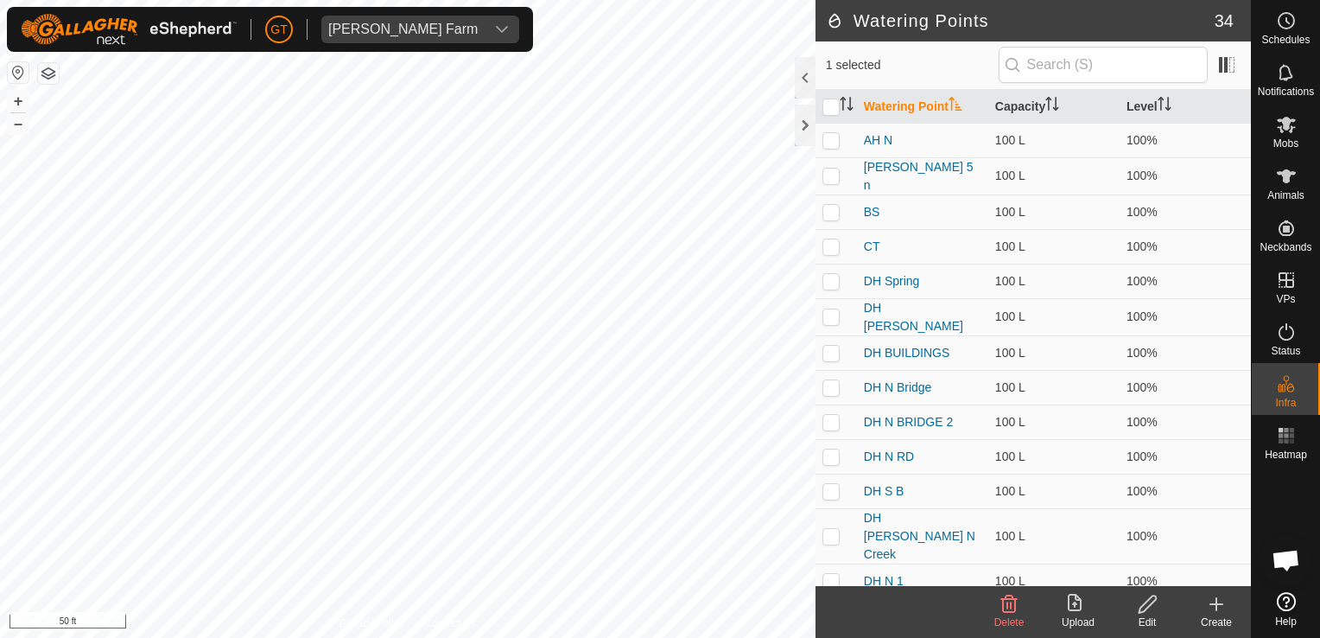
click at [1151, 603] on icon at bounding box center [1147, 603] width 17 height 17
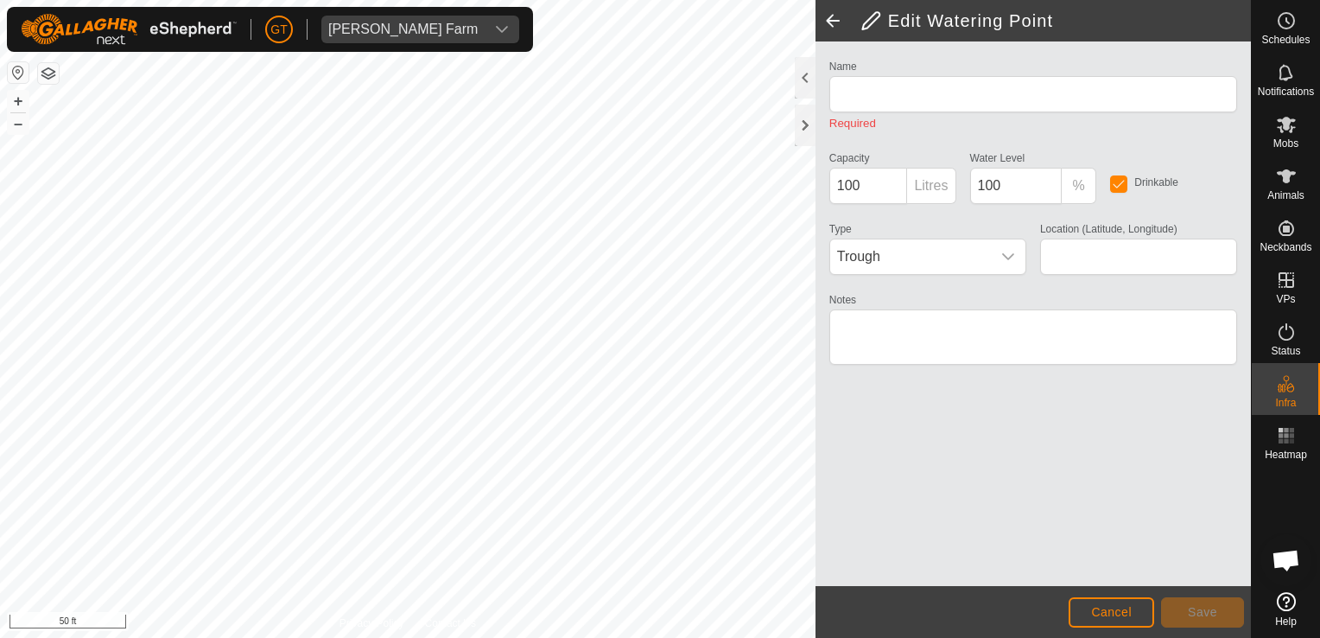
type input "GT SE"
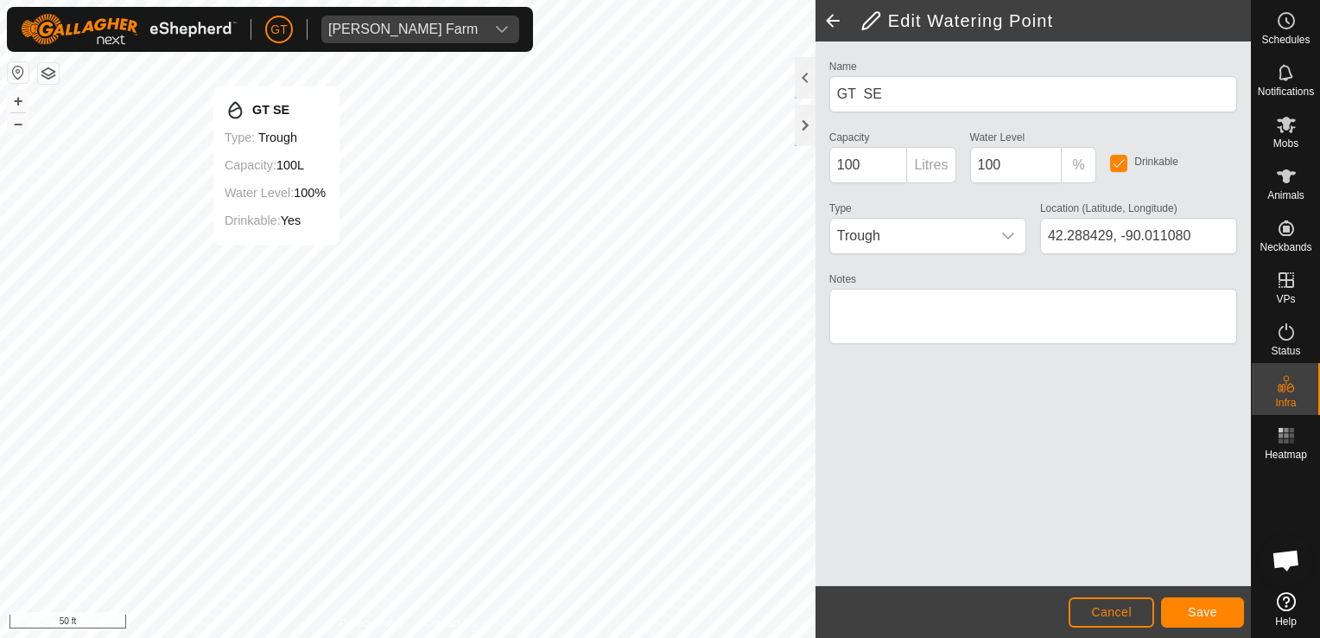
type input "42.288448, -90.011058"
click at [1191, 609] on span "Save" at bounding box center [1202, 612] width 29 height 14
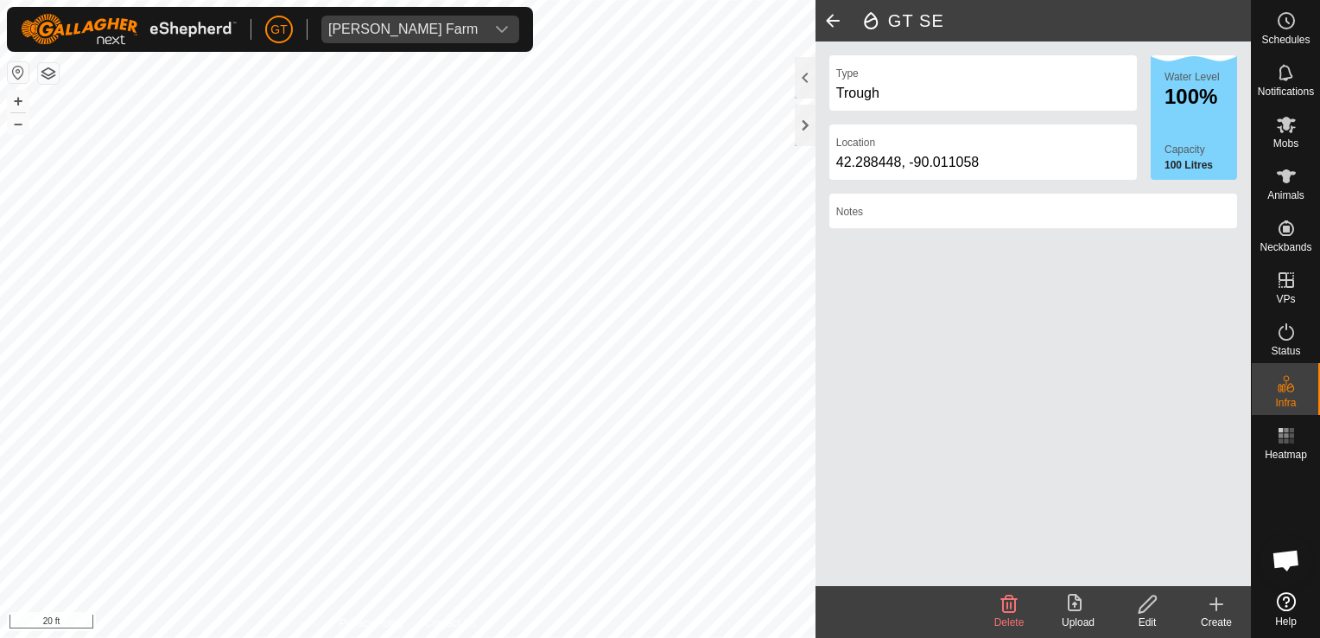
click at [866, 120] on div "GT SE Type Trough Location [GEOGRAPHIC_DATA] Water Level 100% Capacity 100 Litr…" at bounding box center [625, 319] width 1251 height 638
drag, startPoint x: 1292, startPoint y: 176, endPoint x: 1286, endPoint y: 186, distance: 11.3
click at [1292, 176] on icon at bounding box center [1286, 176] width 21 height 21
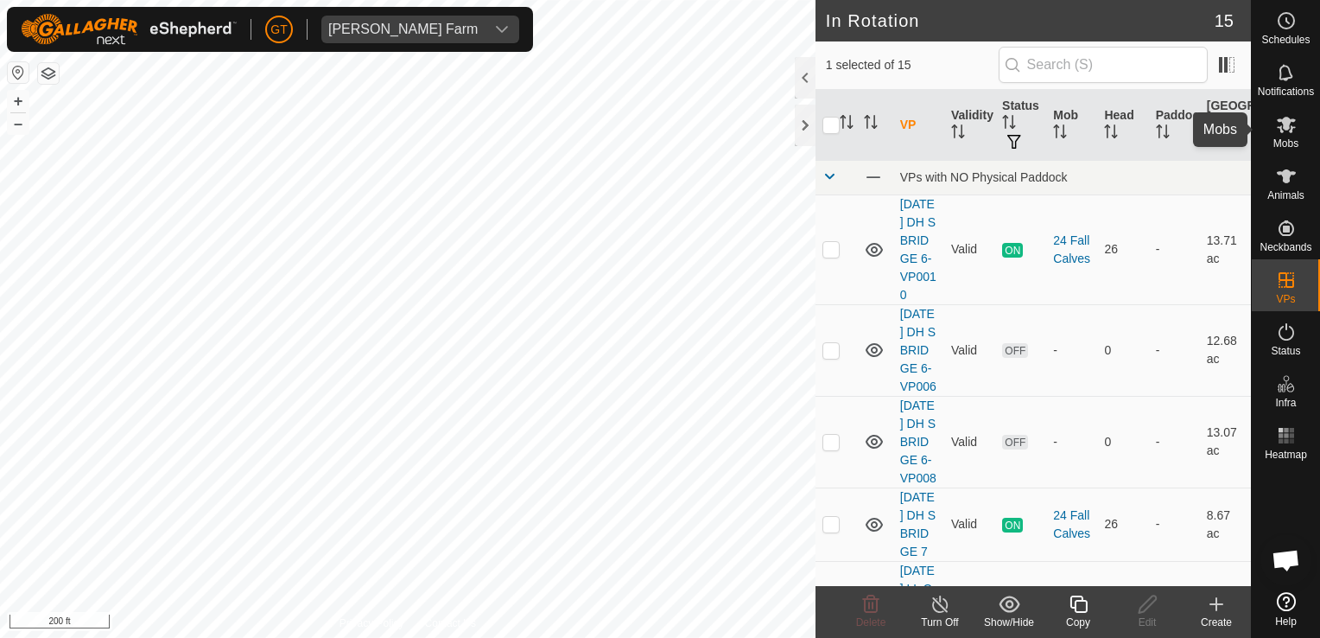
click at [1281, 116] on icon at bounding box center [1286, 124] width 21 height 21
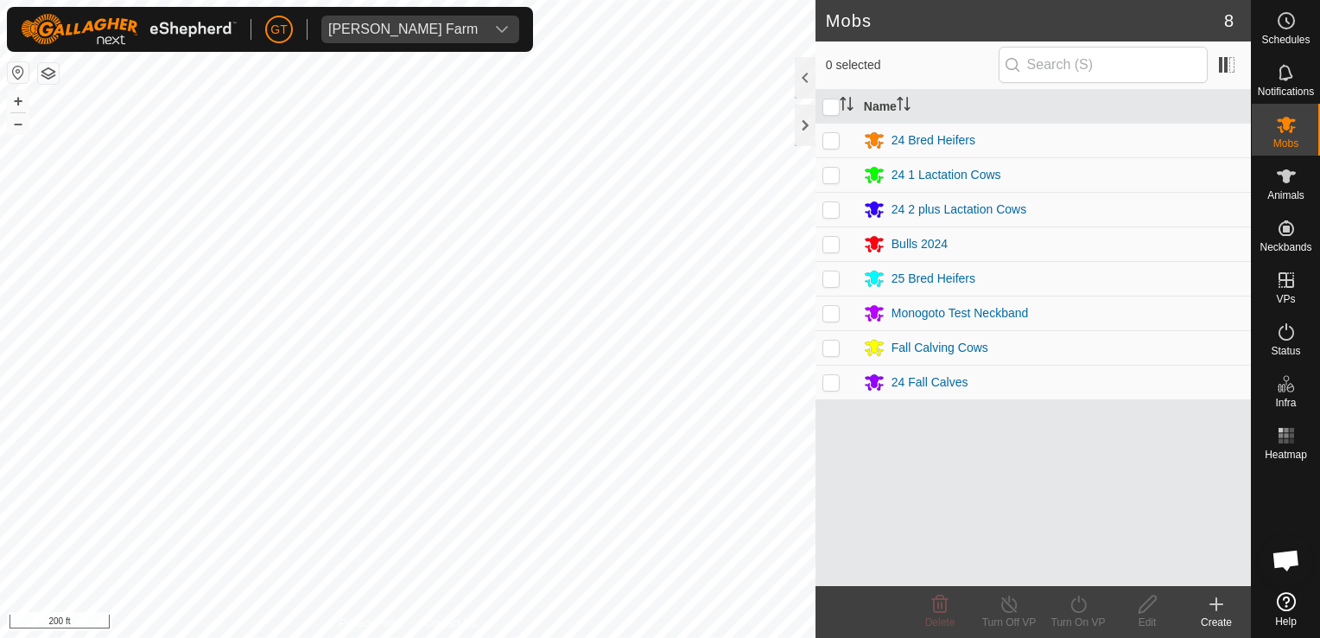
click at [839, 279] on p-checkbox at bounding box center [830, 278] width 17 height 14
checkbox input "true"
click at [1082, 600] on icon at bounding box center [1078, 603] width 16 height 17
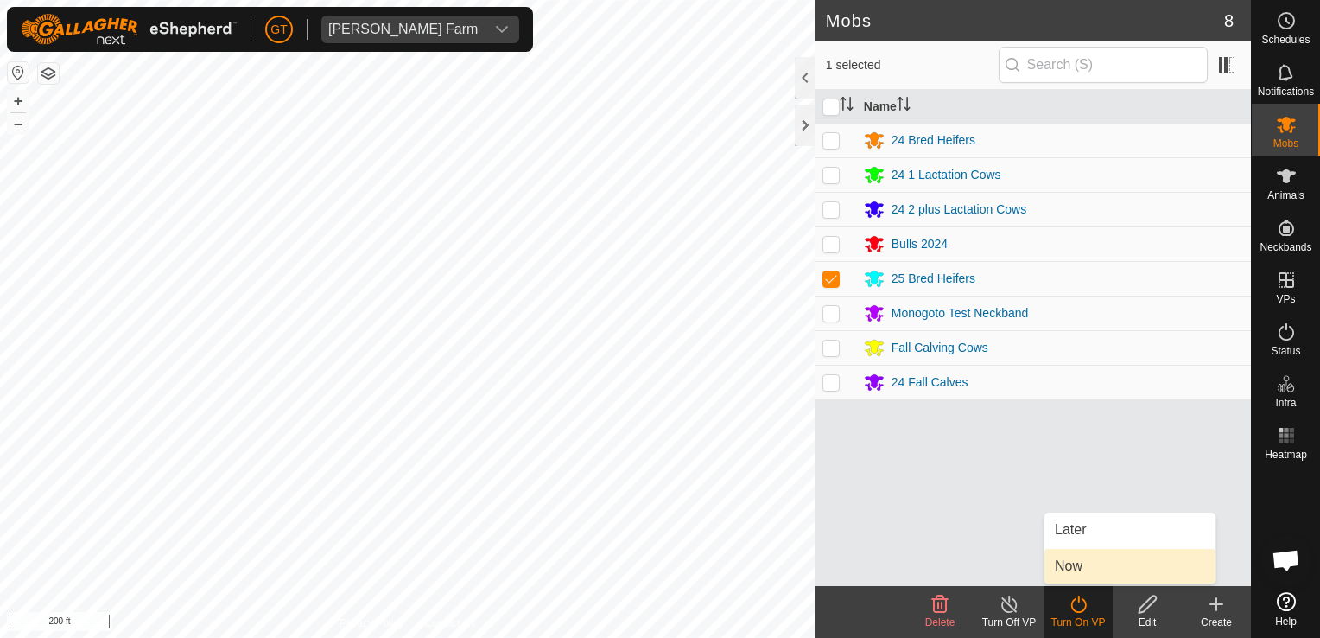
click at [1096, 562] on link "Now" at bounding box center [1130, 566] width 171 height 35
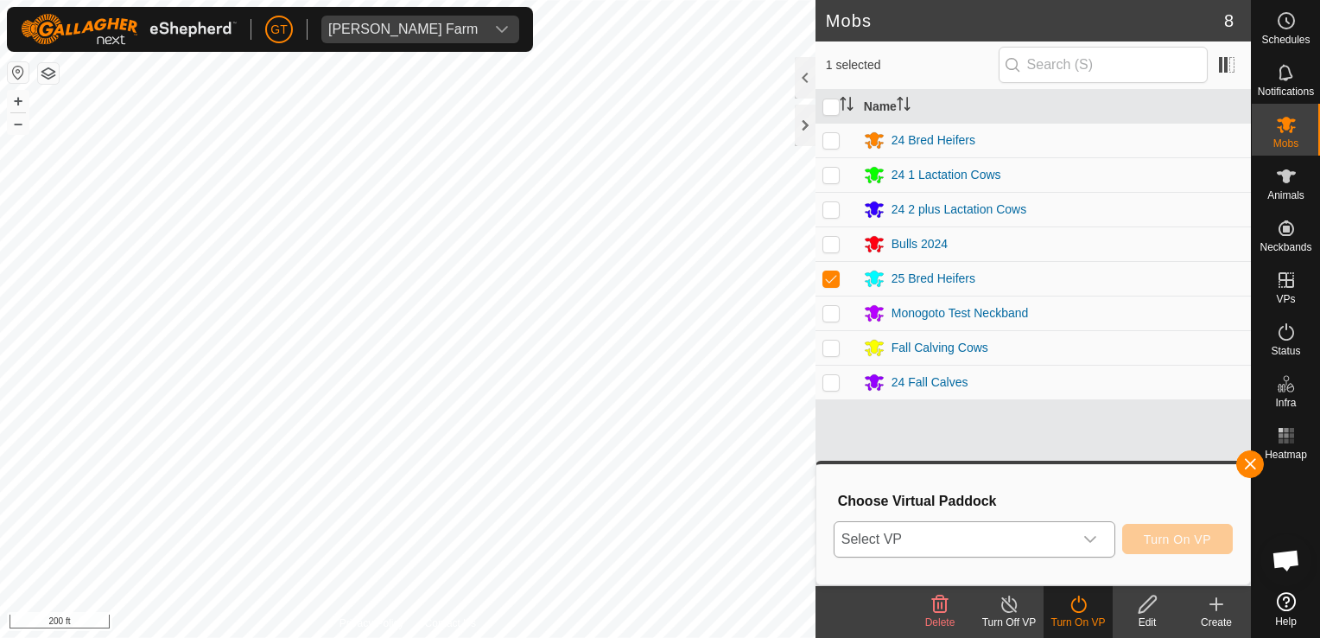
click at [1097, 537] on icon "dropdown trigger" at bounding box center [1090, 539] width 14 height 14
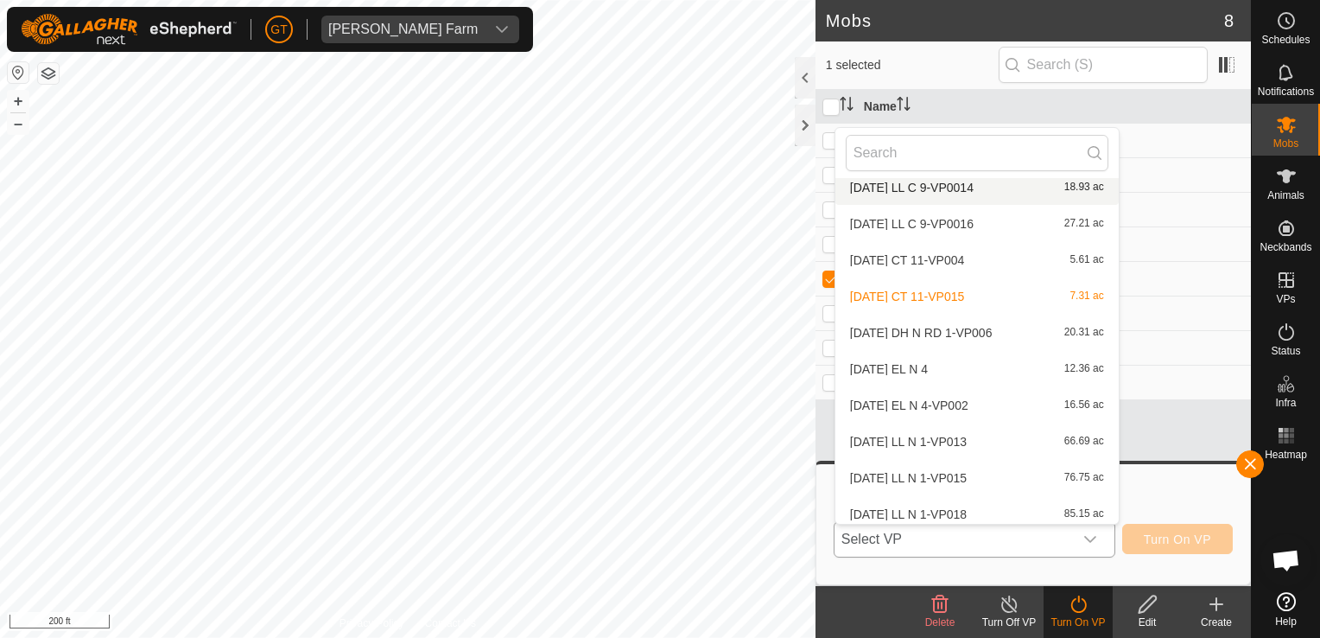
scroll to position [237, 0]
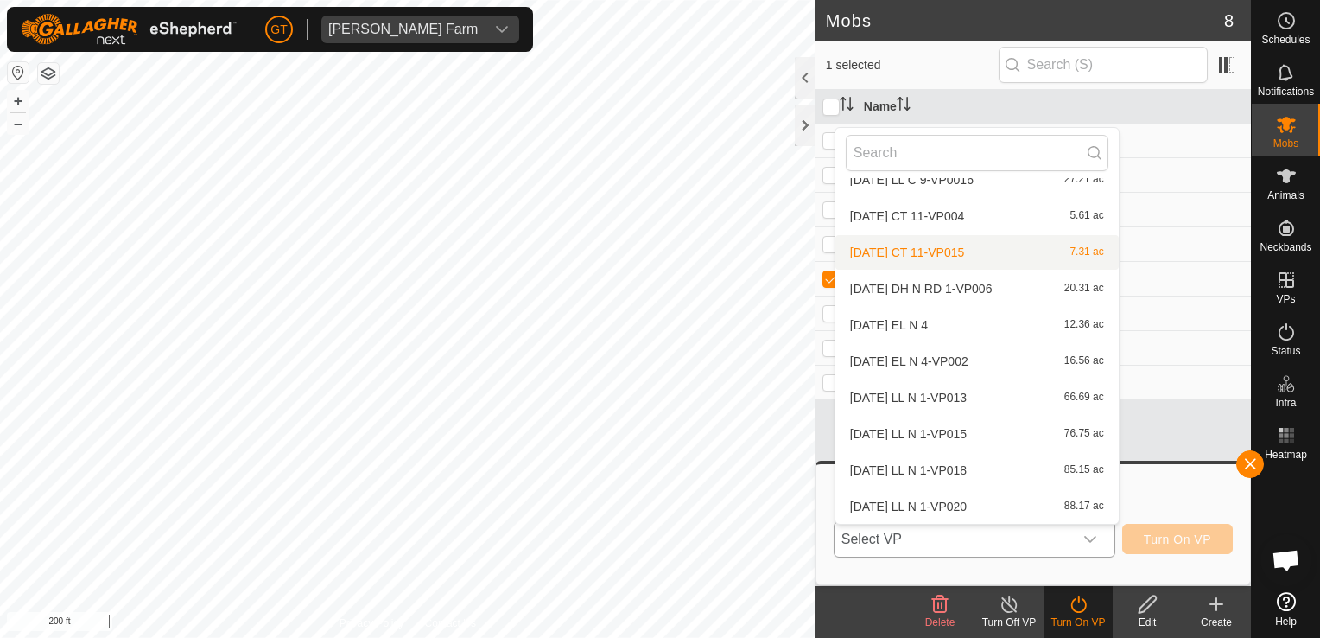
click at [988, 251] on li "[DATE] CT 11-VP015 7.31 ac" at bounding box center [976, 252] width 283 height 35
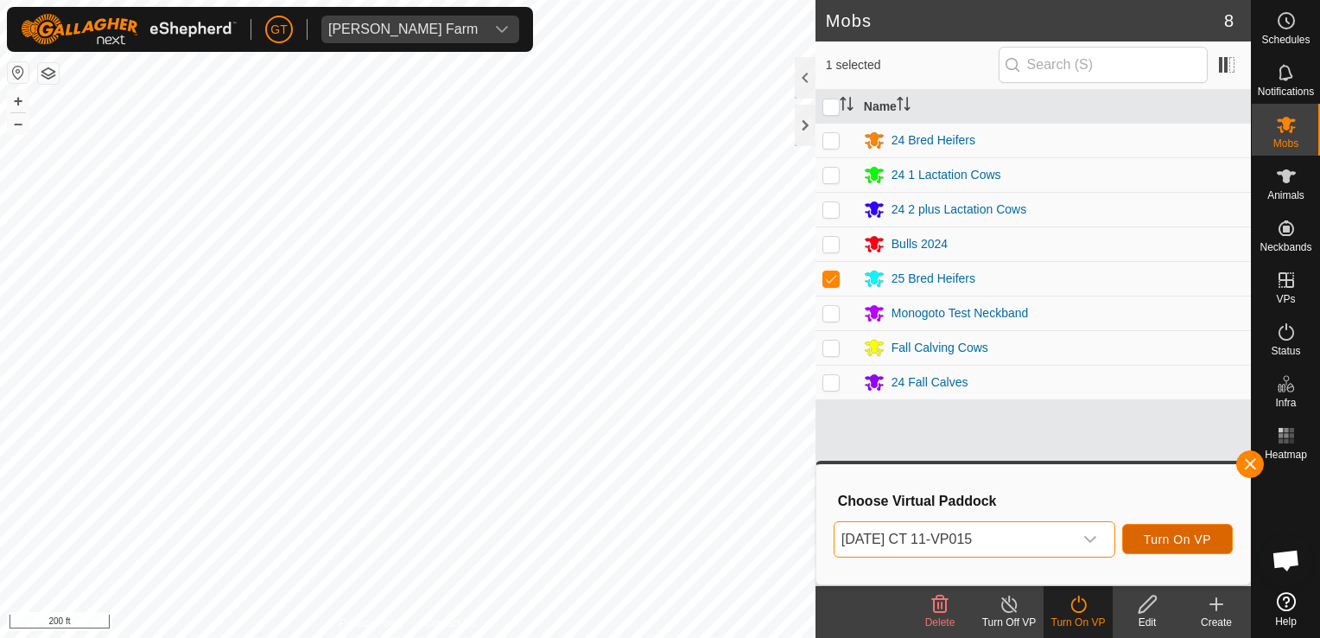
click at [1170, 538] on span "Turn On VP" at bounding box center [1177, 539] width 67 height 14
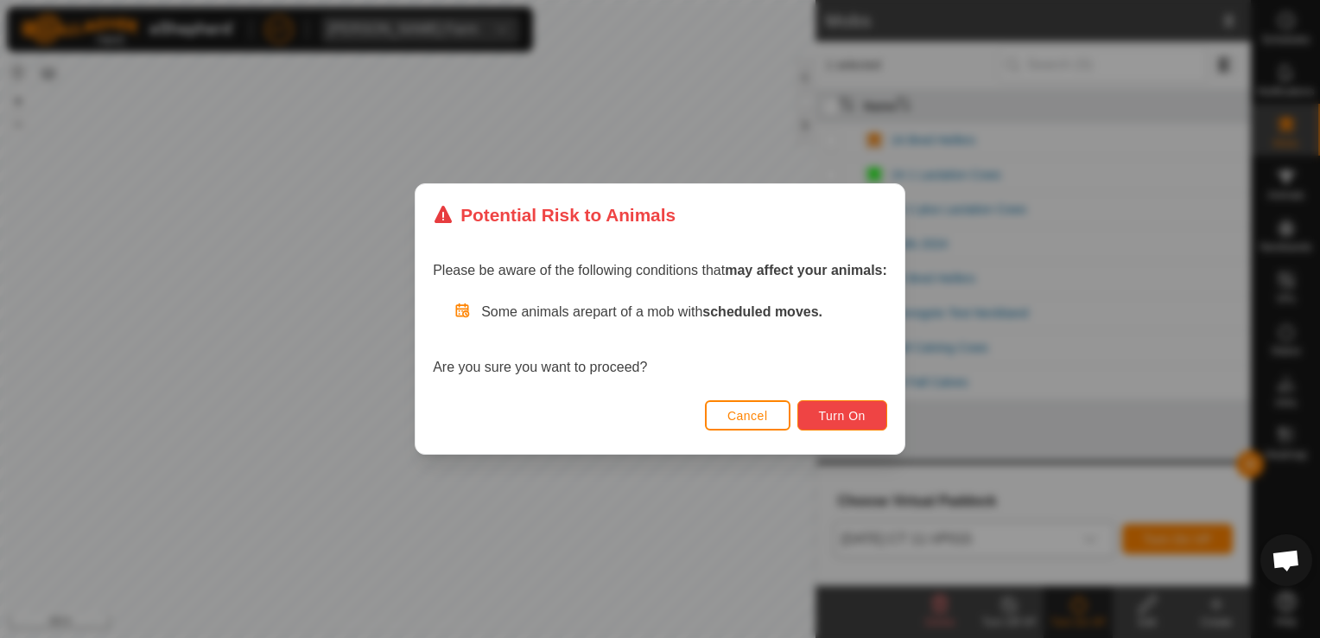
click at [850, 419] on span "Turn On" at bounding box center [842, 416] width 47 height 14
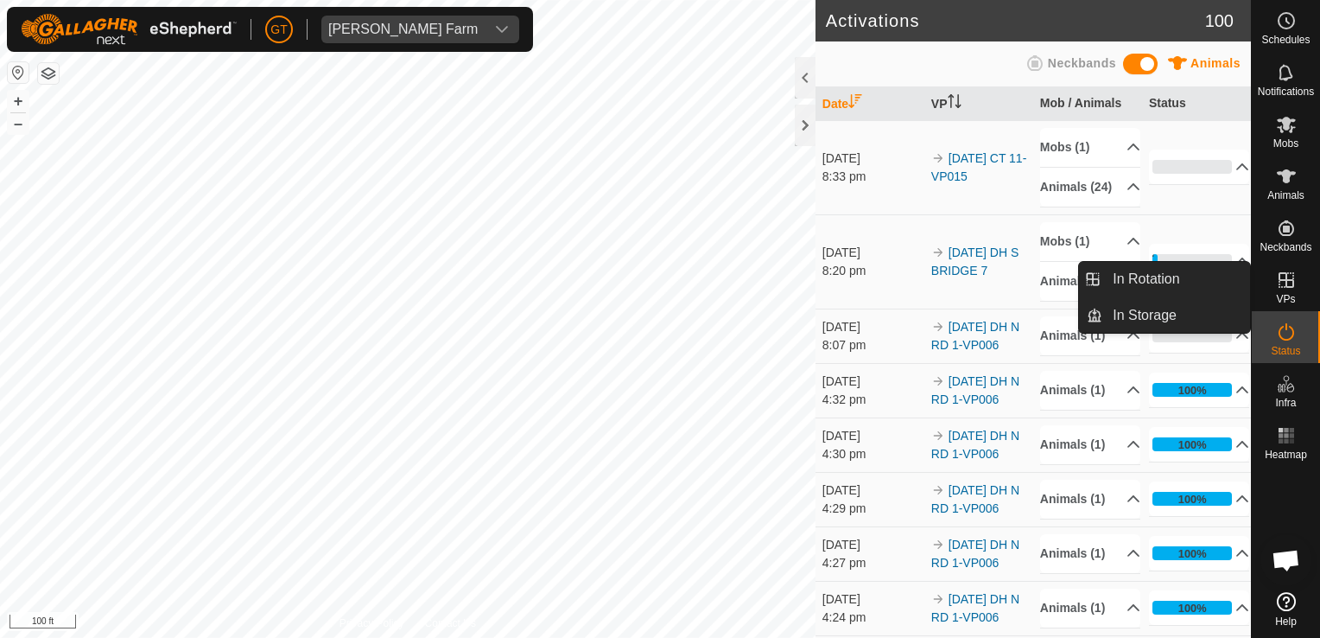
click at [1292, 282] on icon at bounding box center [1286, 280] width 21 height 21
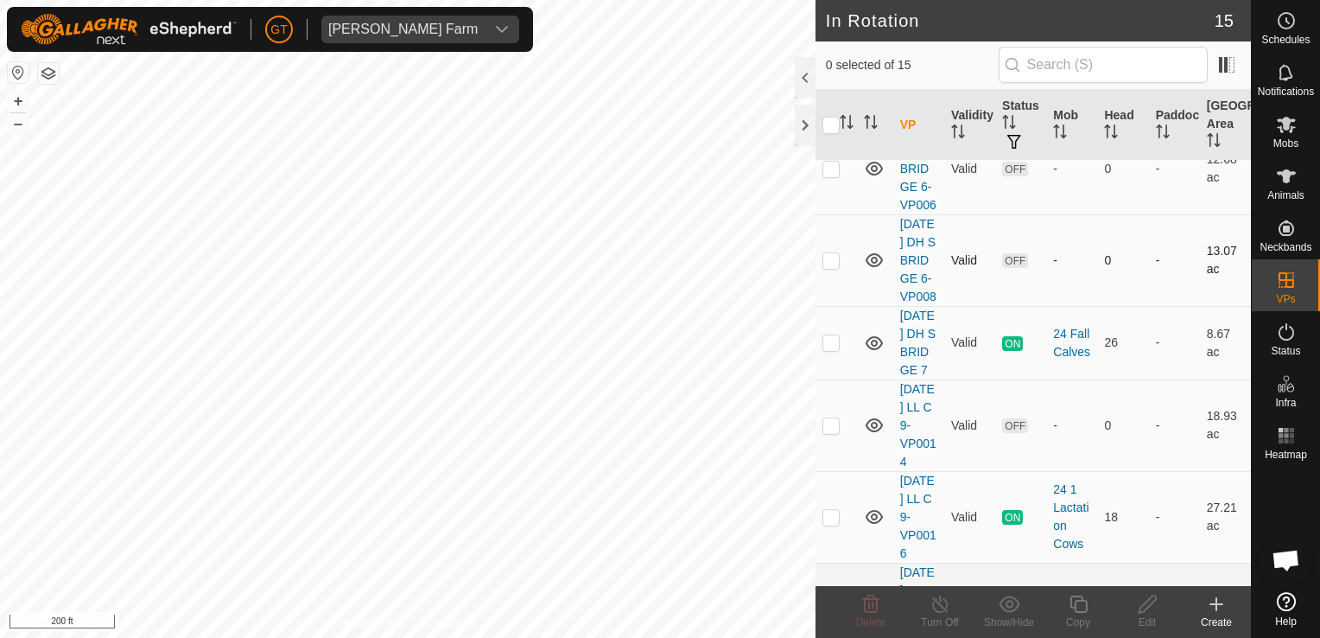
scroll to position [259, 0]
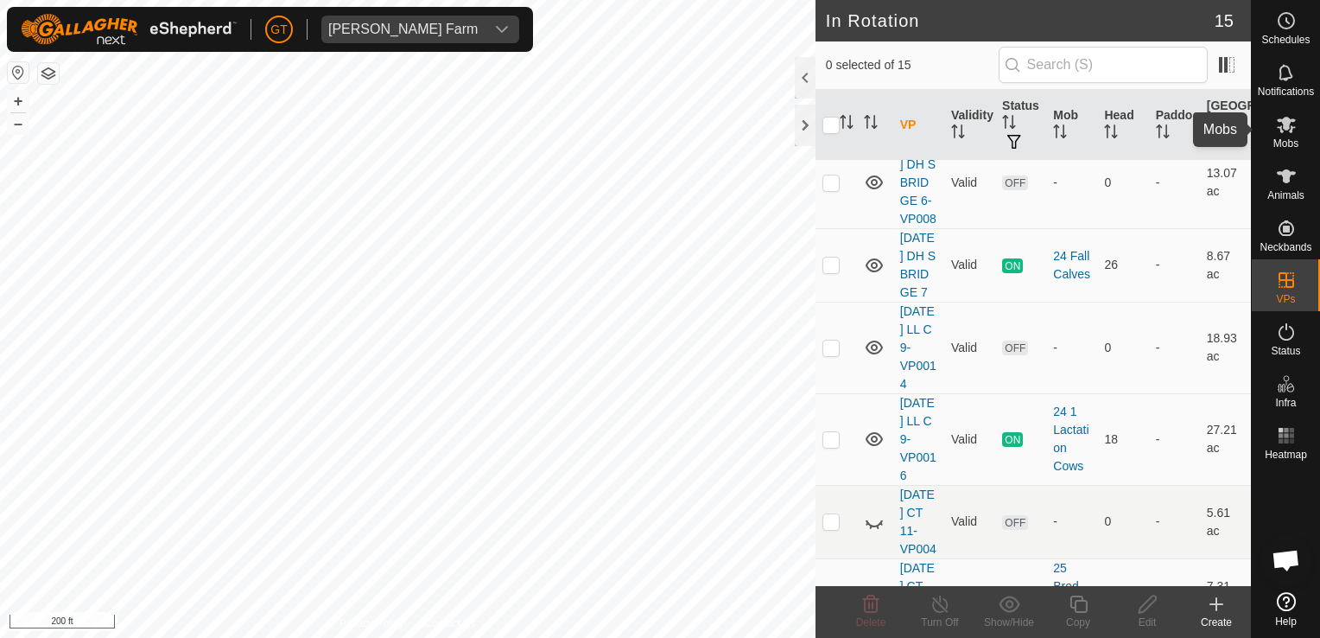
click at [1286, 133] on icon at bounding box center [1286, 124] width 21 height 21
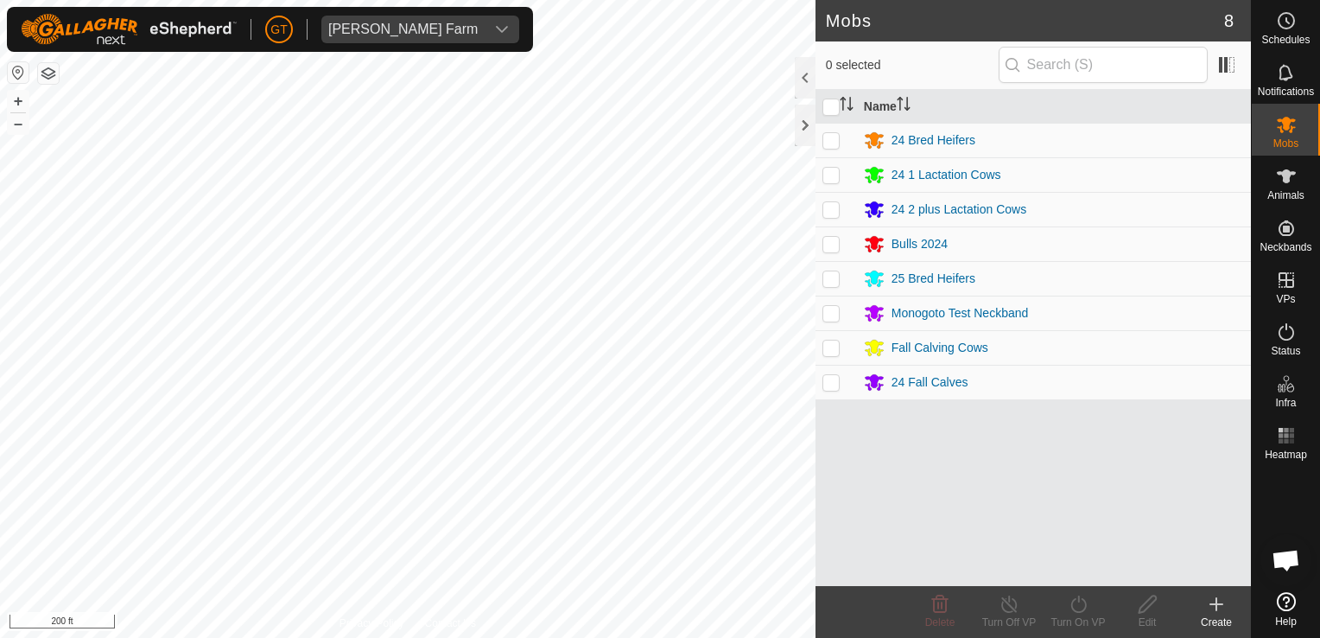
click at [830, 269] on td at bounding box center [836, 278] width 41 height 35
checkbox input "true"
click at [1077, 604] on icon at bounding box center [1079, 604] width 22 height 21
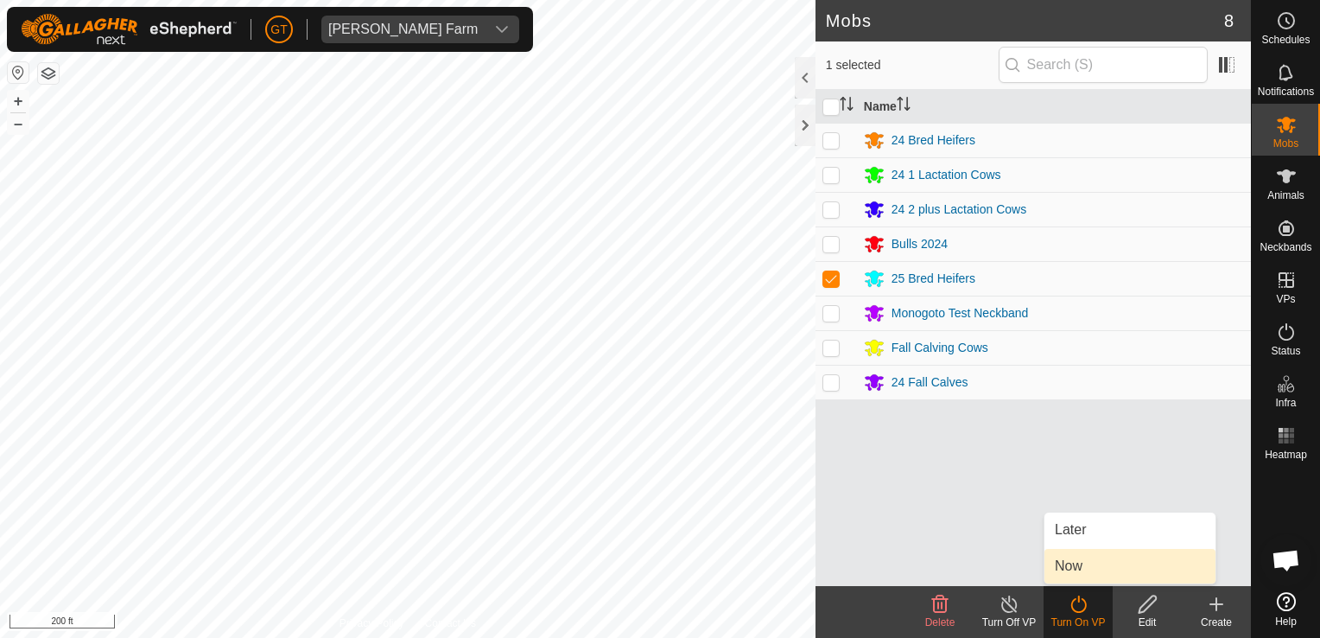
click at [1081, 568] on link "Now" at bounding box center [1130, 566] width 171 height 35
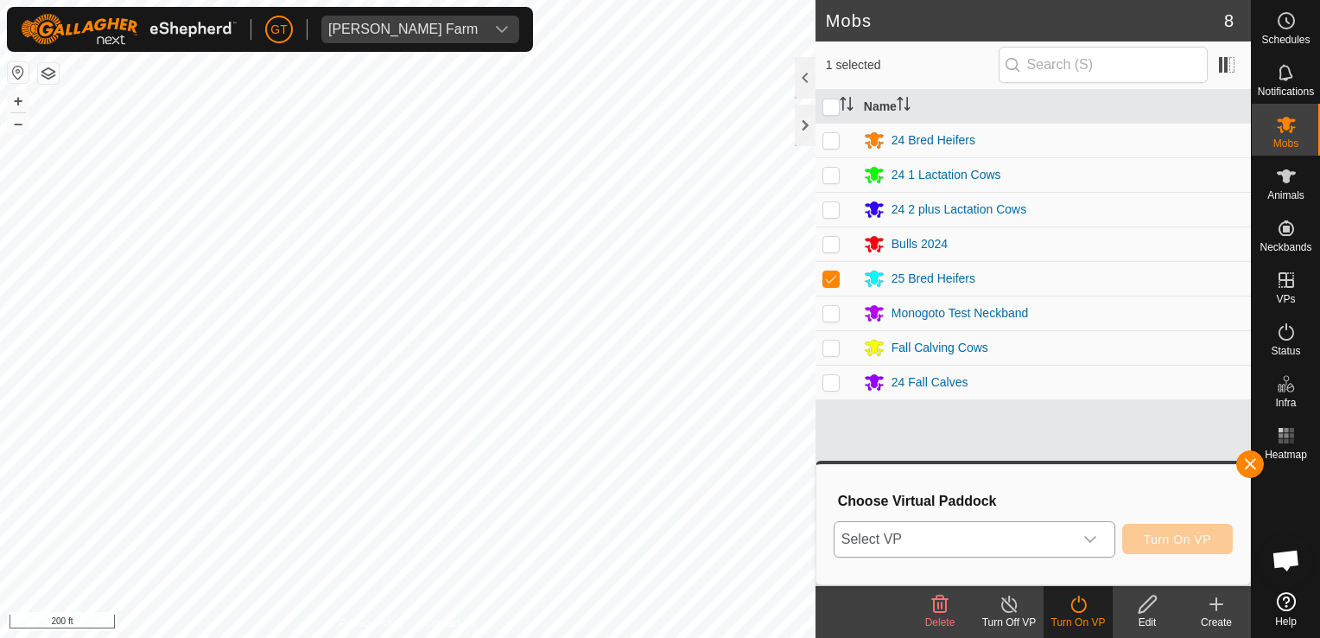
click at [1089, 541] on icon "dropdown trigger" at bounding box center [1090, 539] width 14 height 14
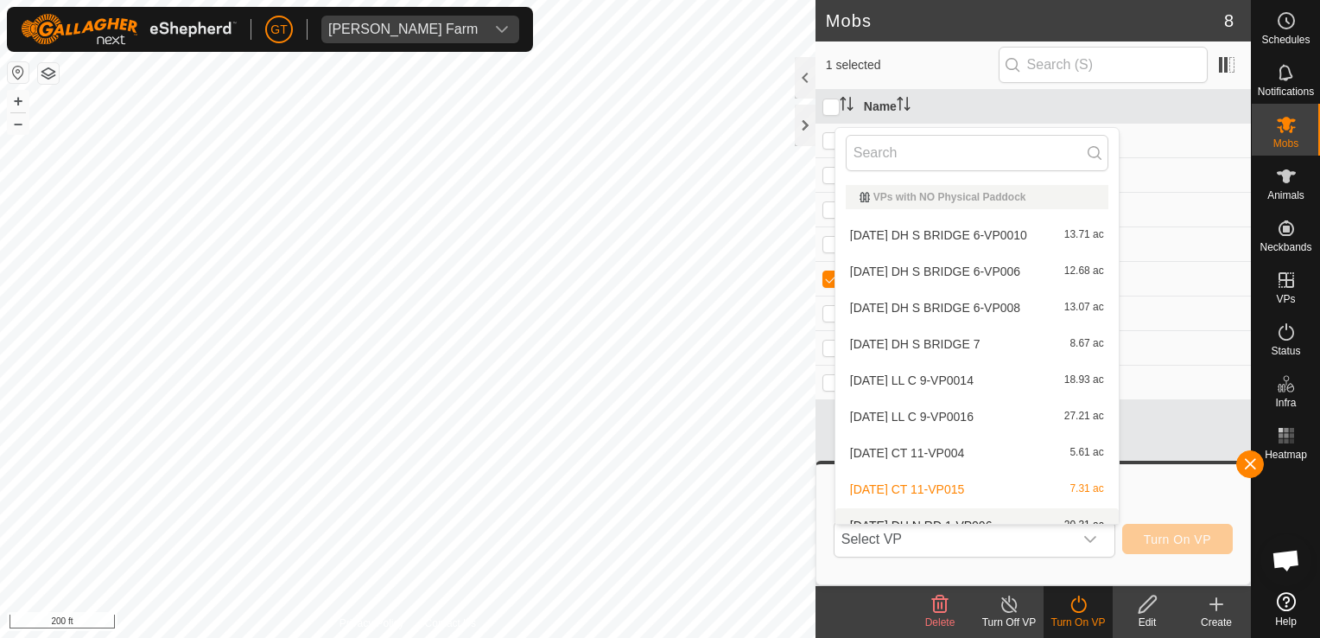
scroll to position [19, 0]
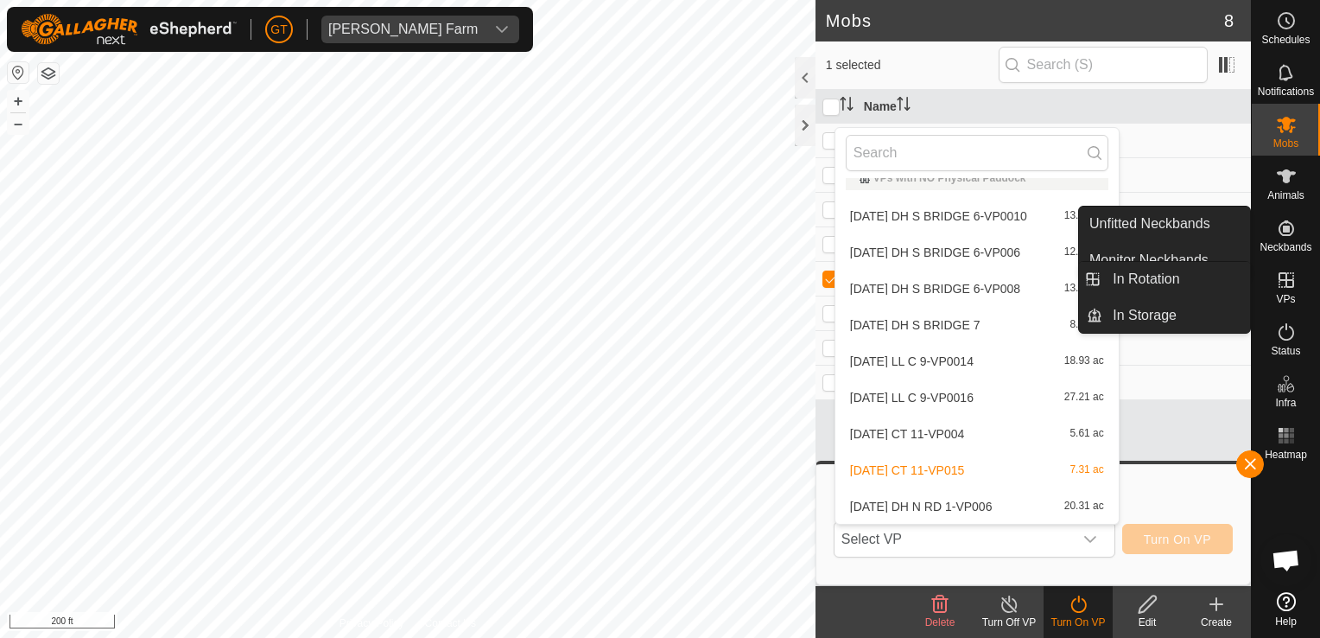
click at [1281, 280] on icon at bounding box center [1287, 280] width 16 height 16
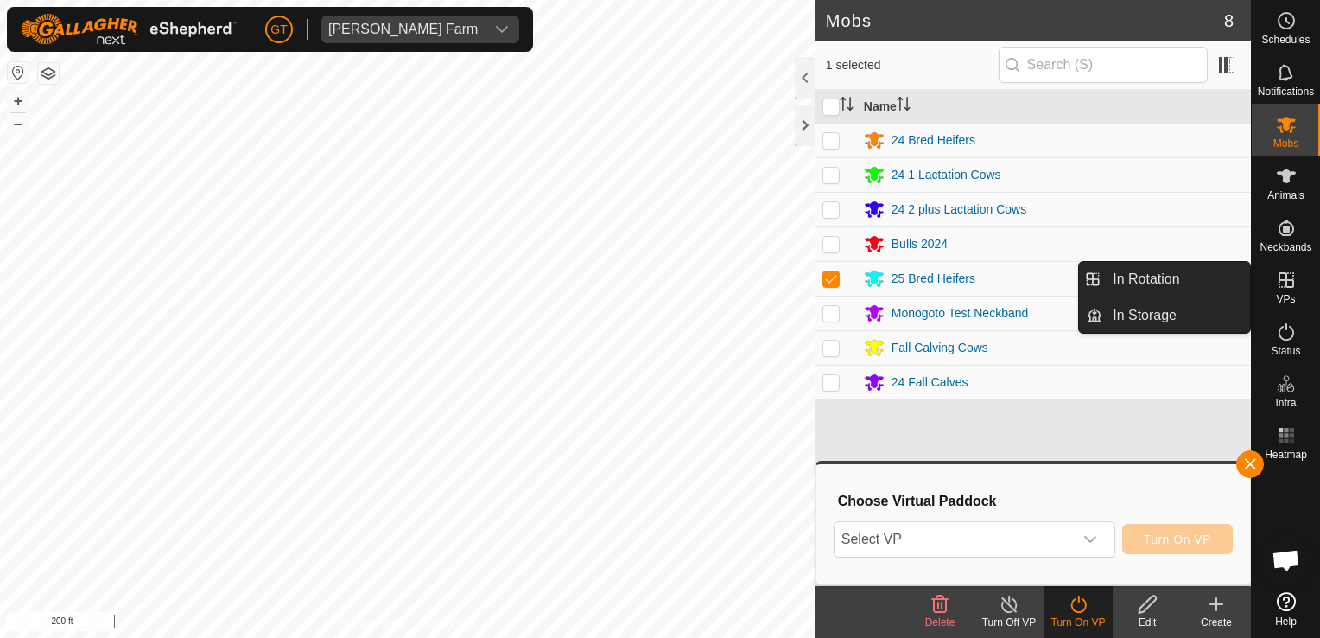
click at [1276, 280] on icon at bounding box center [1286, 280] width 21 height 21
click at [1210, 275] on link "In Rotation" at bounding box center [1176, 279] width 148 height 35
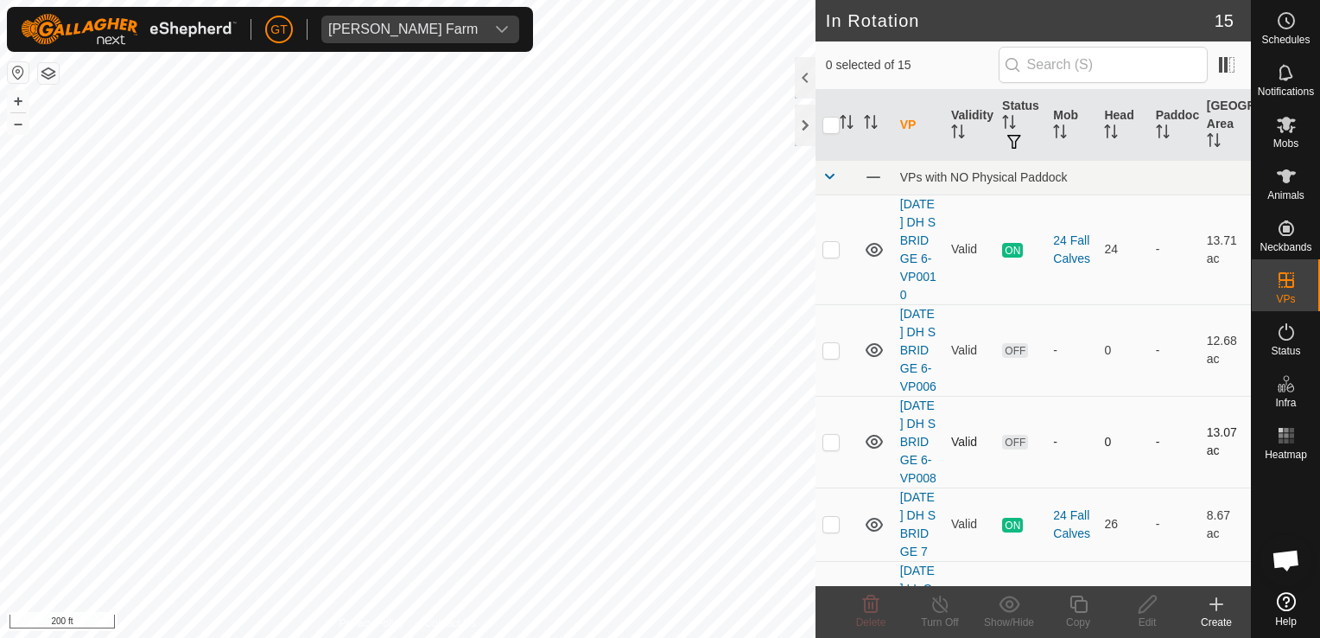
checkbox input "true"
click at [1080, 602] on icon at bounding box center [1079, 604] width 22 height 21
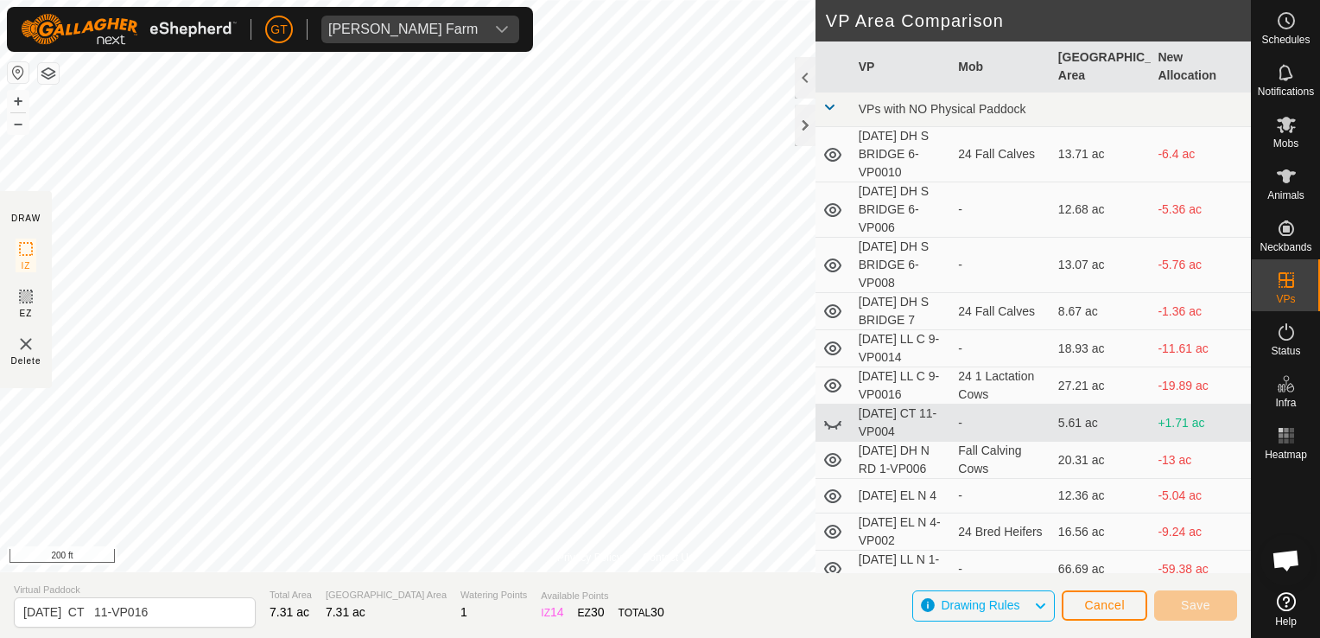
click at [0, 304] on html "[PERSON_NAME] Farm Schedules Notifications Mobs Animals Neckbands VPs Status In…" at bounding box center [660, 319] width 1320 height 638
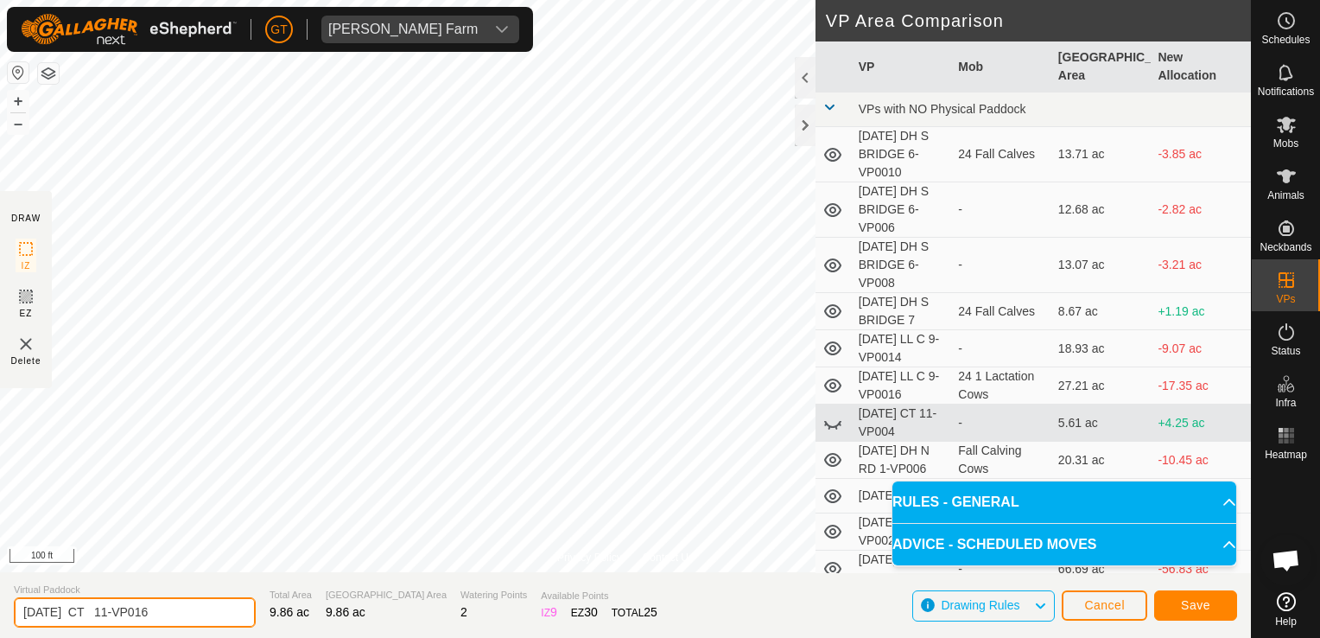
click at [199, 614] on input "[DATE] CT 11-VP016" at bounding box center [135, 612] width 242 height 30
type input "[DATE] GT SC1"
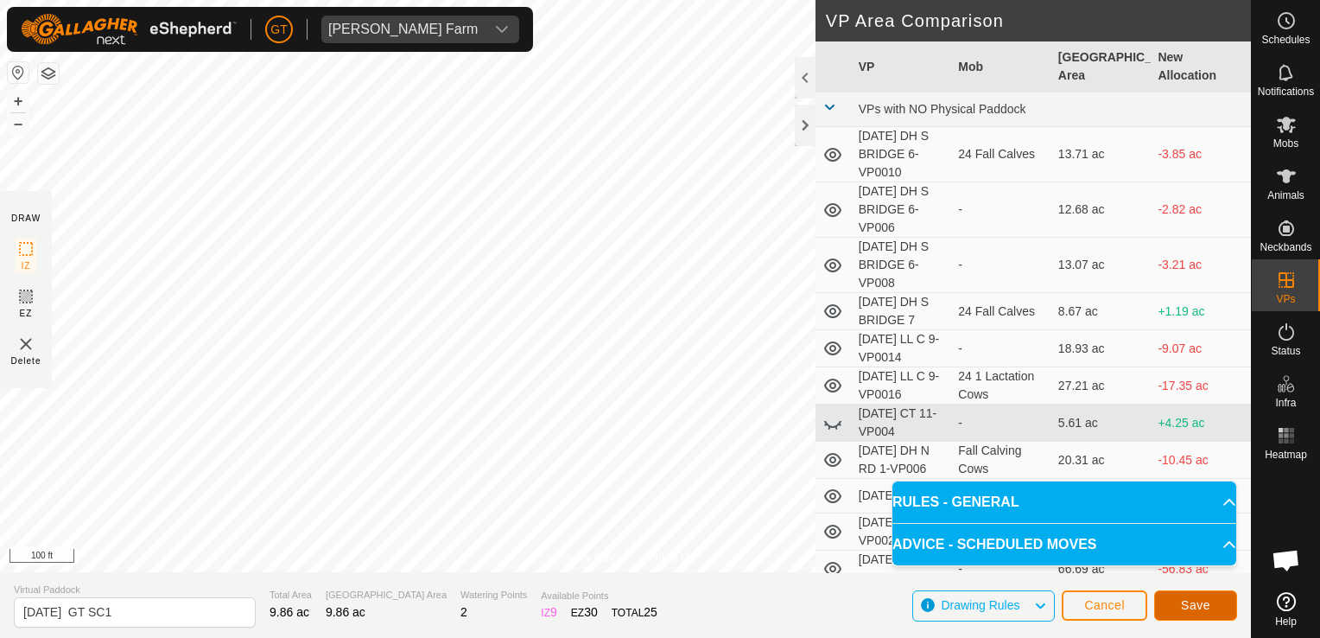
click at [1226, 602] on button "Save" at bounding box center [1195, 605] width 83 height 30
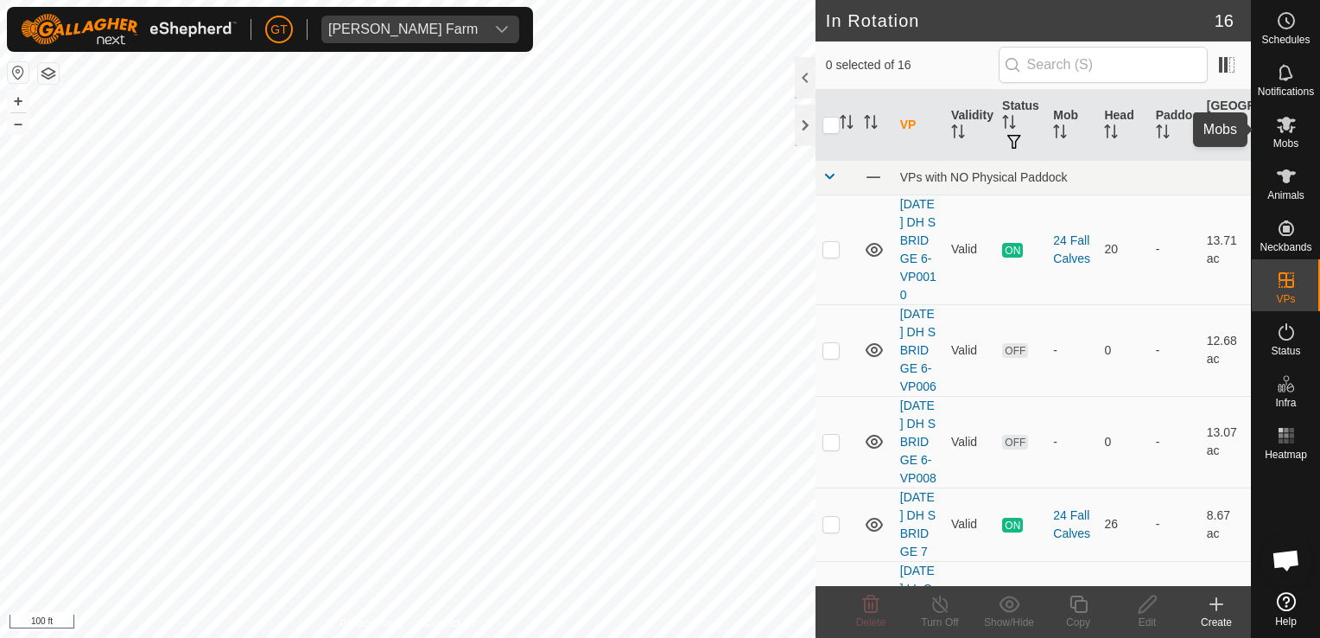
click at [1283, 116] on icon at bounding box center [1286, 124] width 21 height 21
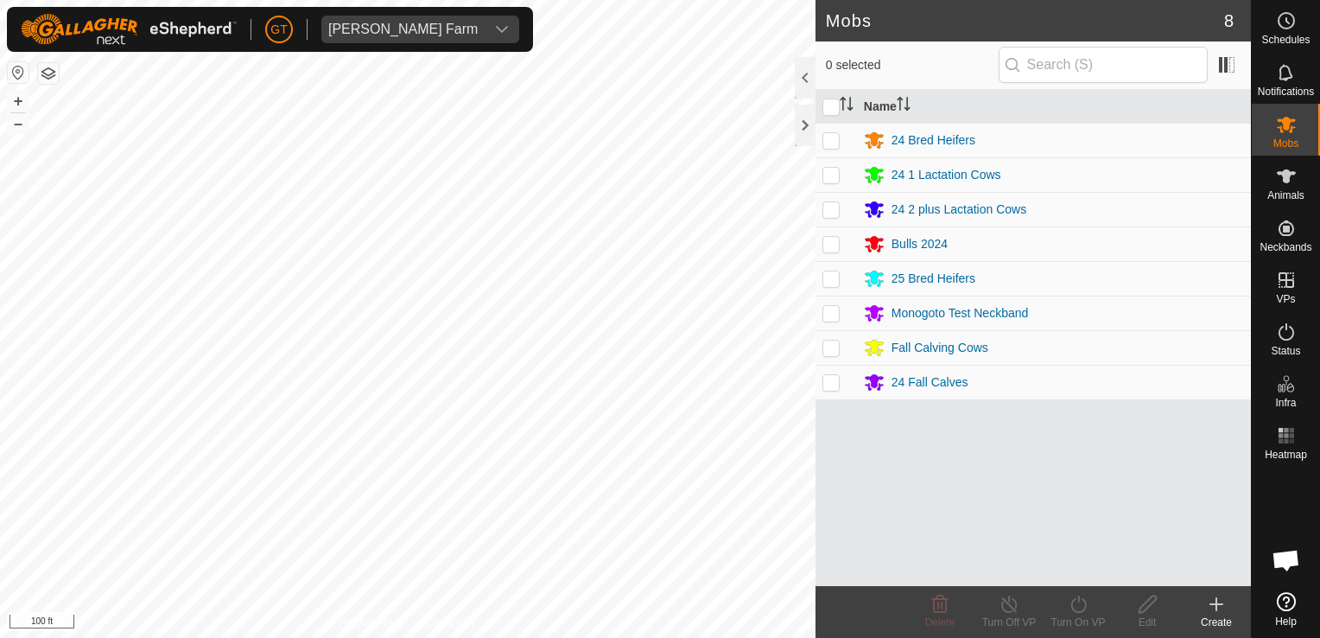
click at [830, 275] on p-checkbox at bounding box center [830, 278] width 17 height 14
checkbox input "true"
click at [1078, 604] on icon at bounding box center [1079, 604] width 22 height 21
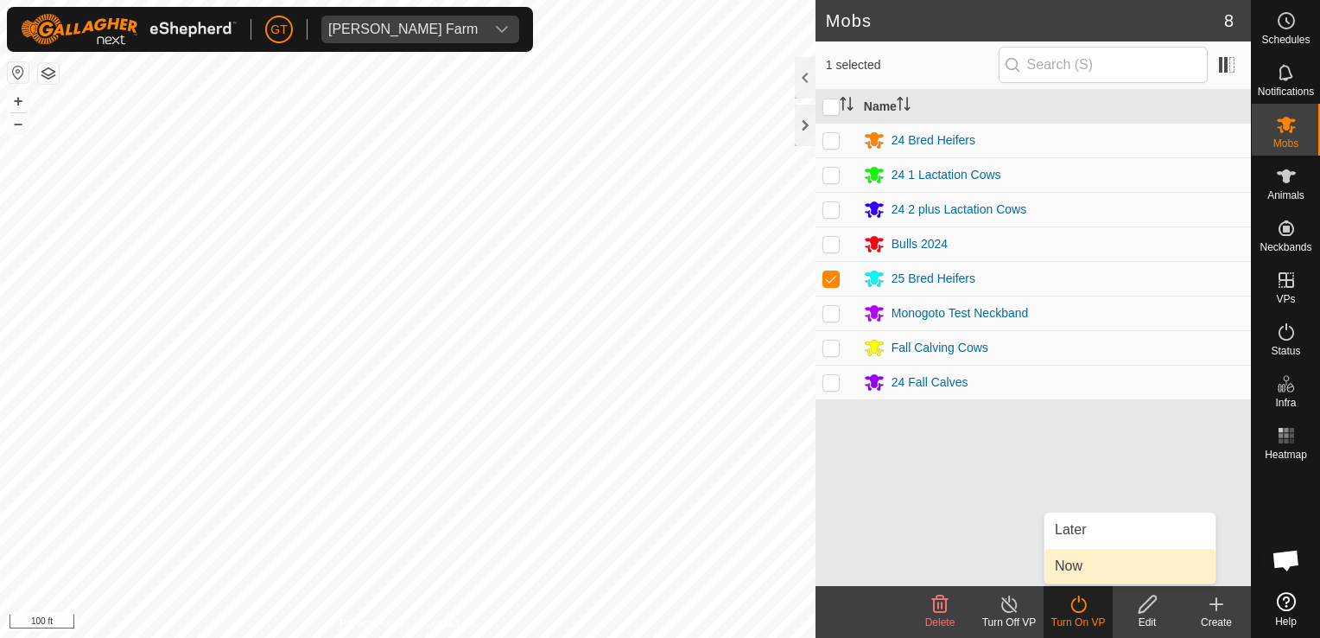
click at [1087, 567] on link "Now" at bounding box center [1130, 566] width 171 height 35
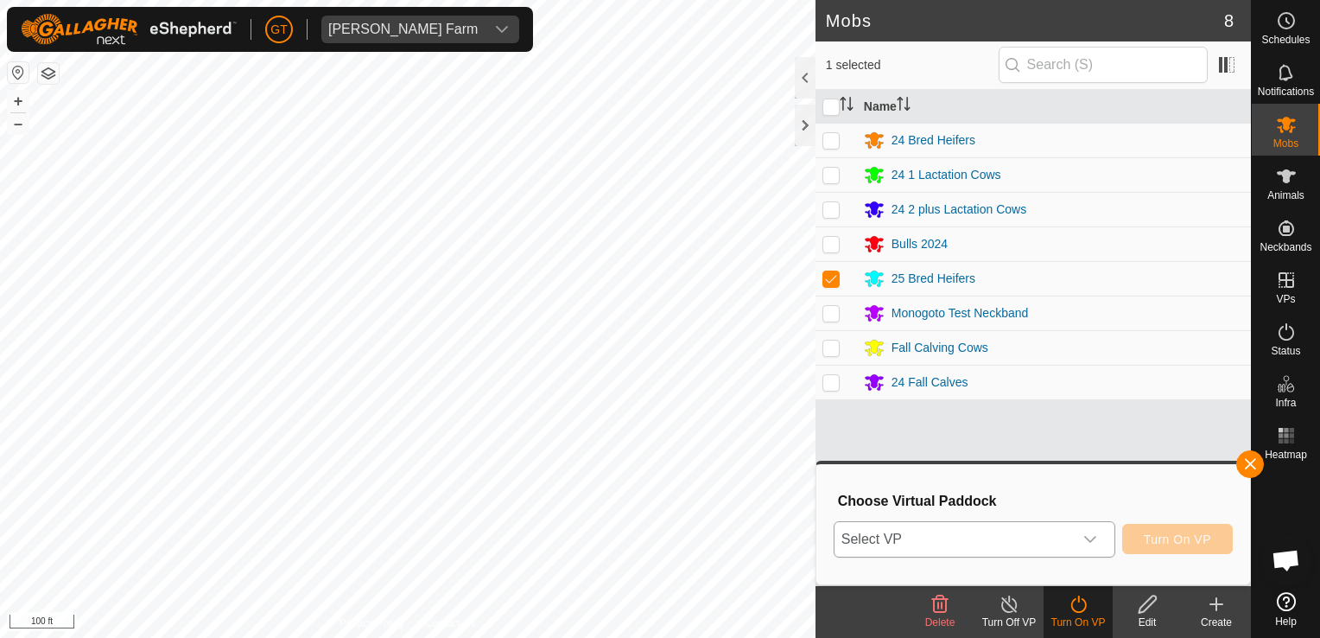
click at [1097, 538] on icon "dropdown trigger" at bounding box center [1090, 539] width 14 height 14
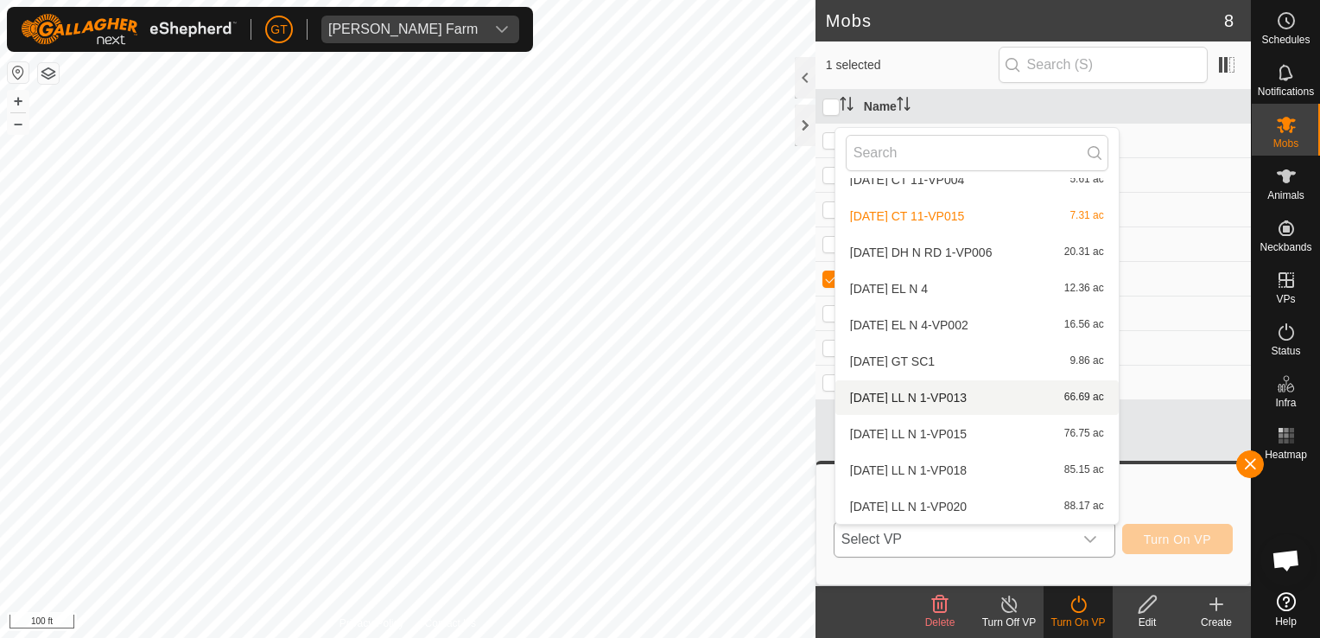
scroll to position [273, 0]
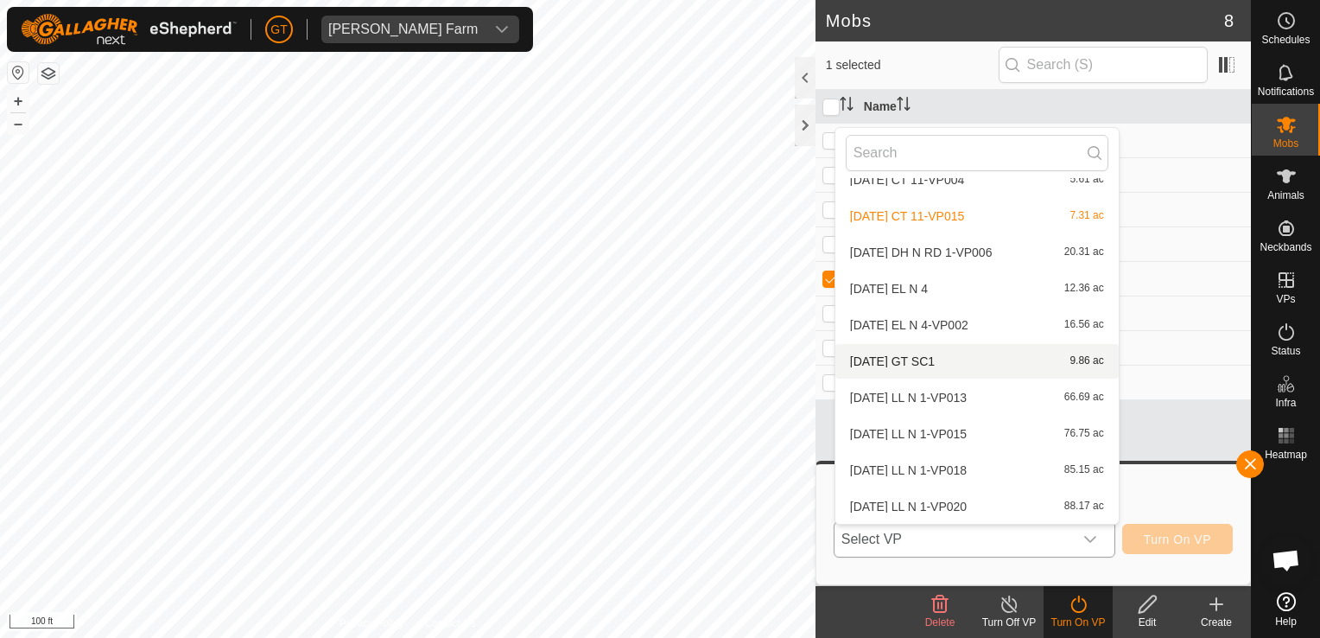
click at [942, 363] on li "[DATE] GT SC1 9.86 ac" at bounding box center [976, 361] width 283 height 35
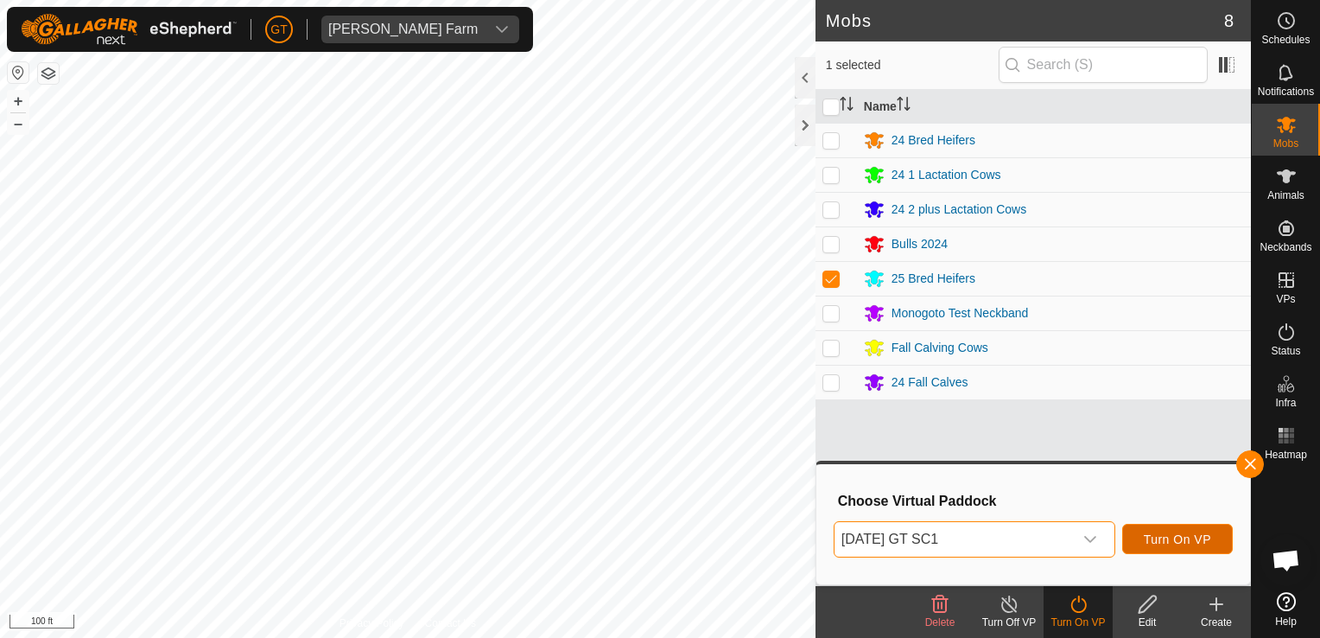
click at [1167, 535] on span "Turn On VP" at bounding box center [1177, 539] width 67 height 14
